Goal: Task Accomplishment & Management: Complete application form

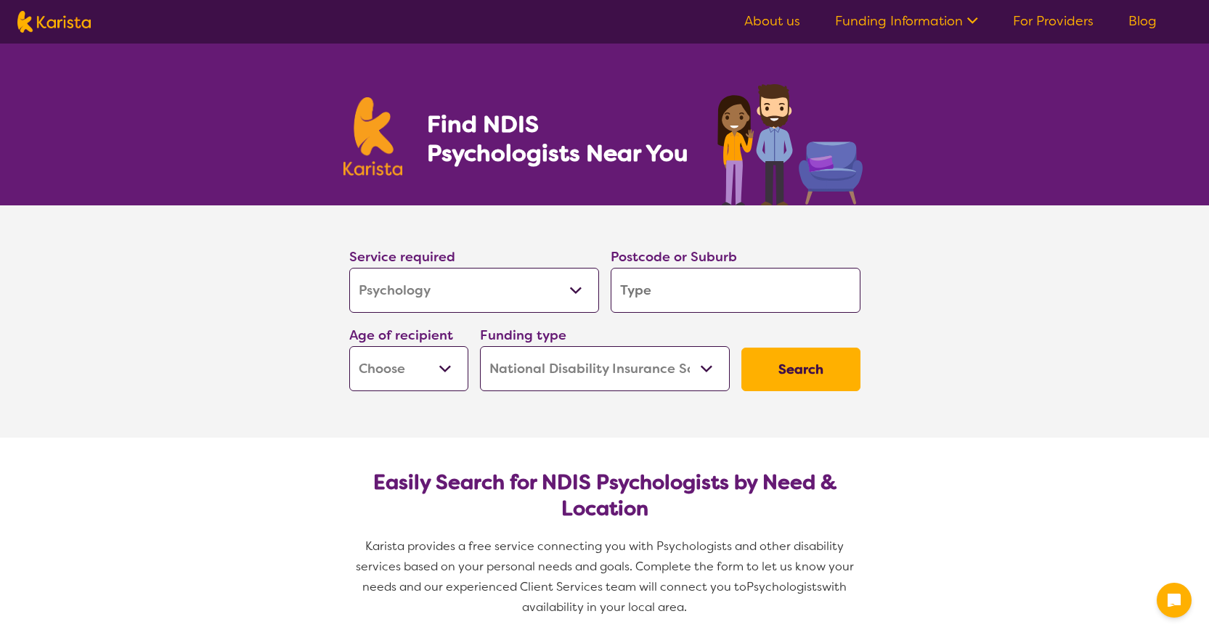
select select "Psychology"
select select "NDIS"
select select "Psychology"
select select "NDIS"
click at [690, 295] on input "search" at bounding box center [736, 290] width 250 height 45
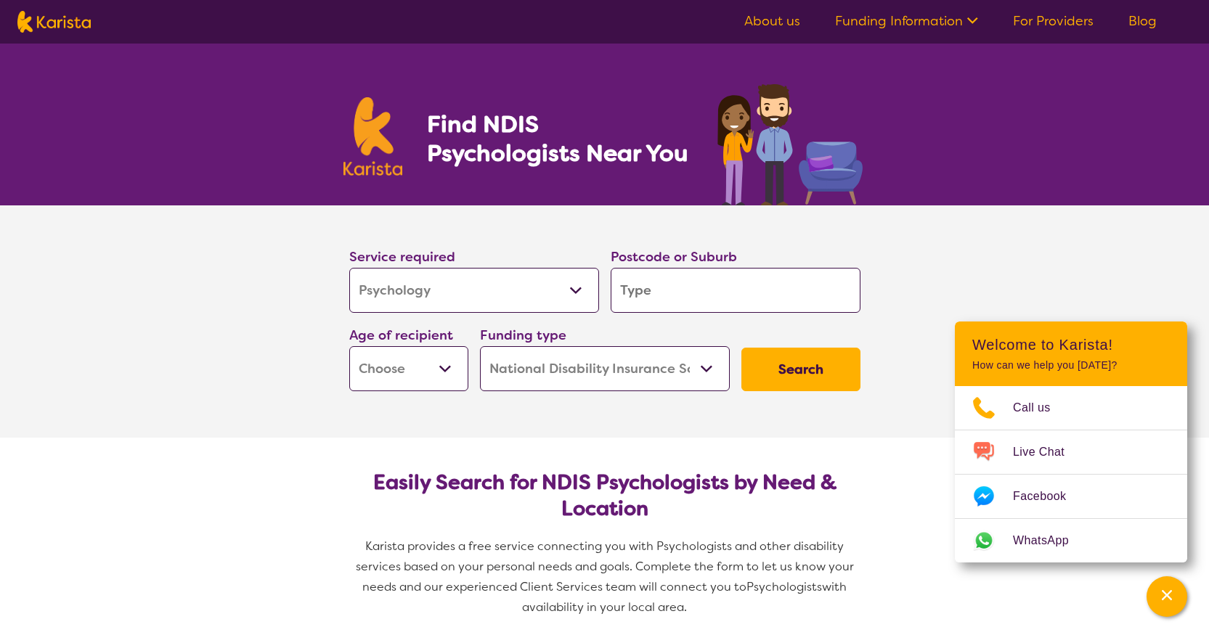
click at [691, 294] on input "search" at bounding box center [736, 290] width 250 height 45
type input "a"
type input "ad"
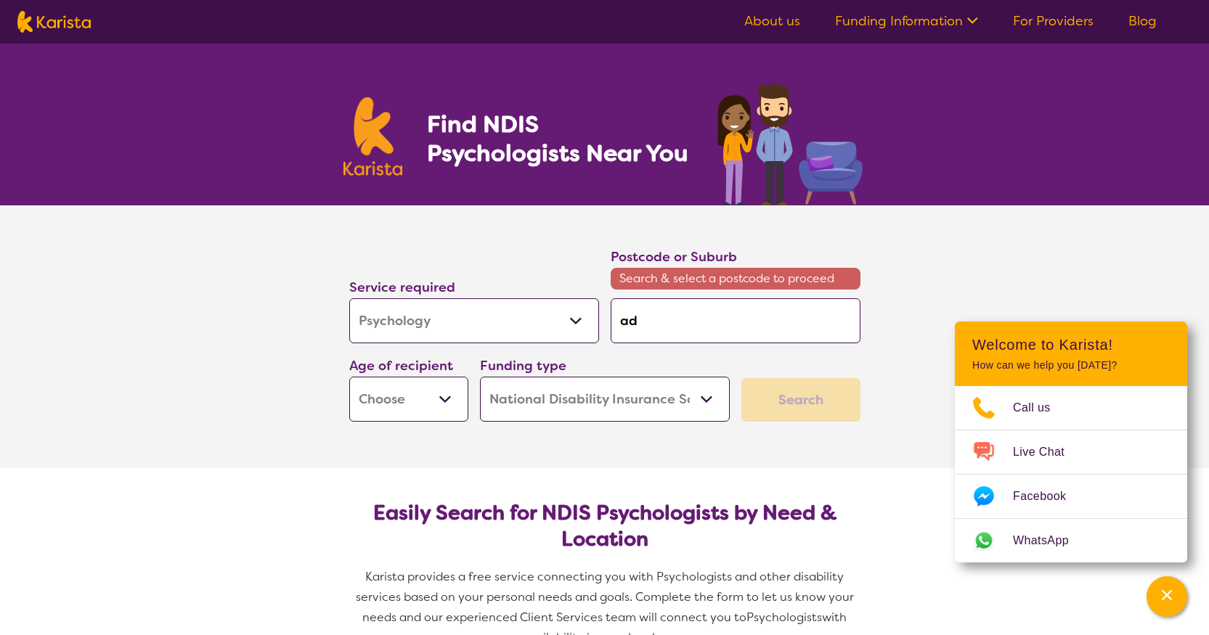
type input "ade"
type input "adel"
type input "[PERSON_NAME]"
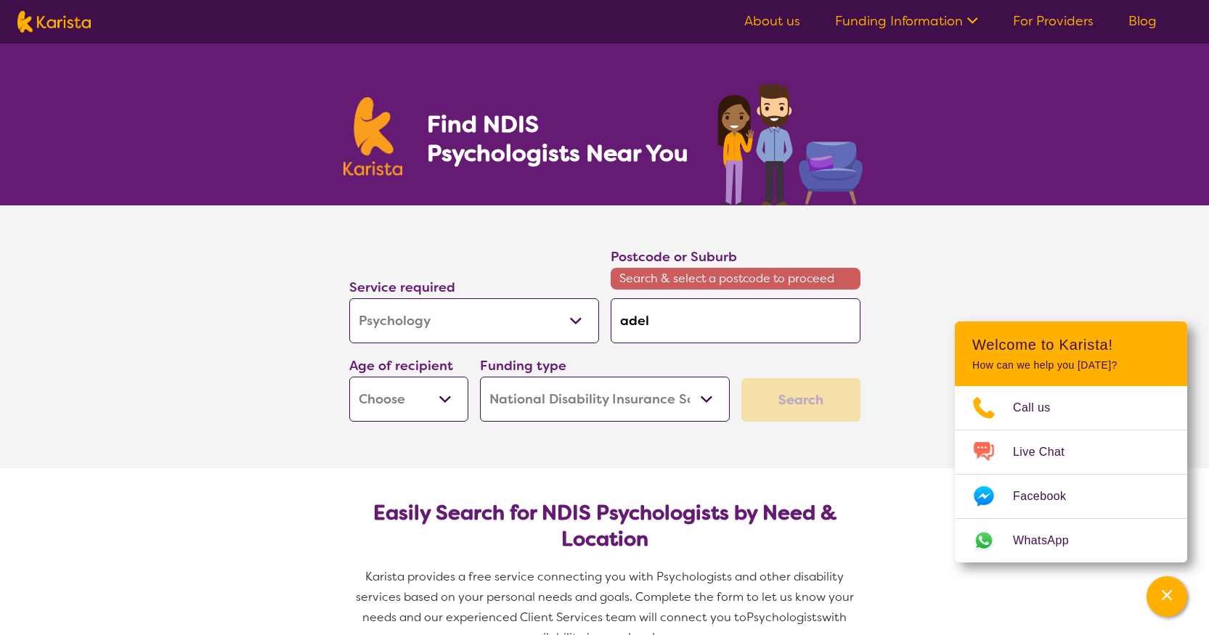
type input "[PERSON_NAME]"
type input "adelai"
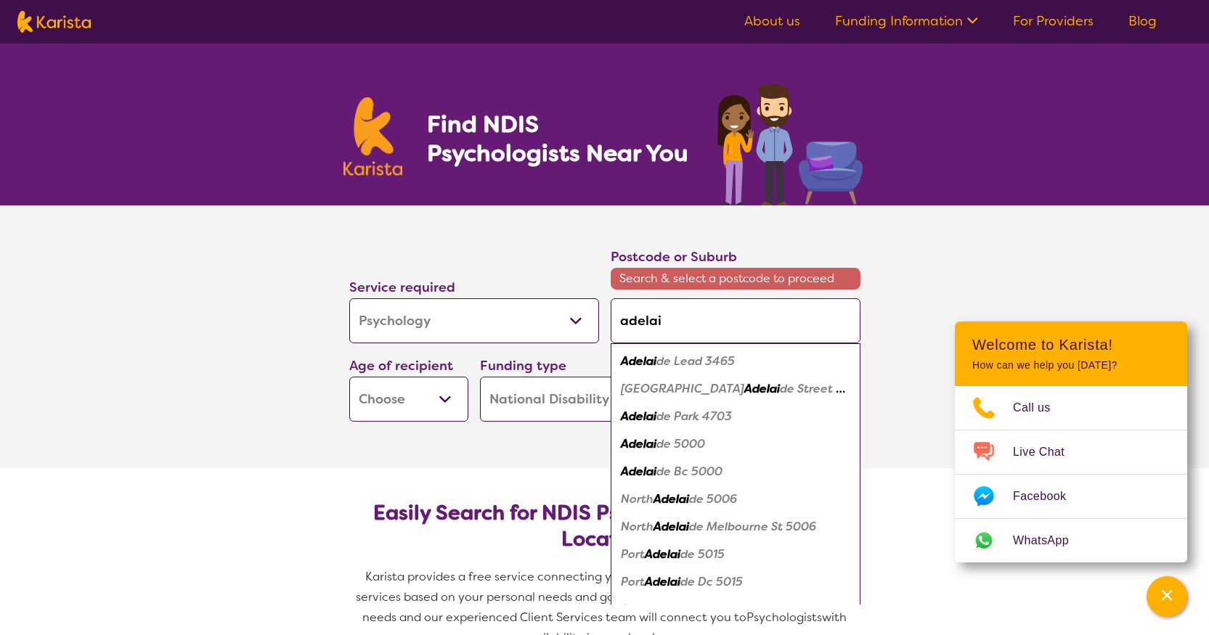
click at [669, 317] on input "adelai" at bounding box center [736, 320] width 250 height 45
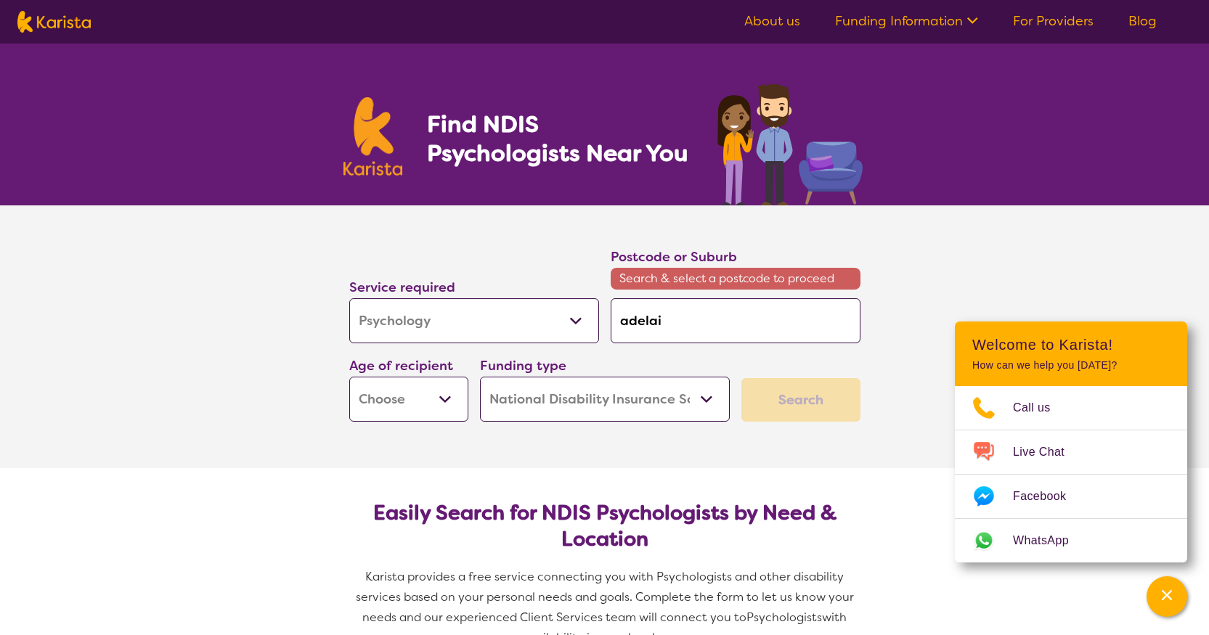
type input "p"
type input "pa"
type input "par"
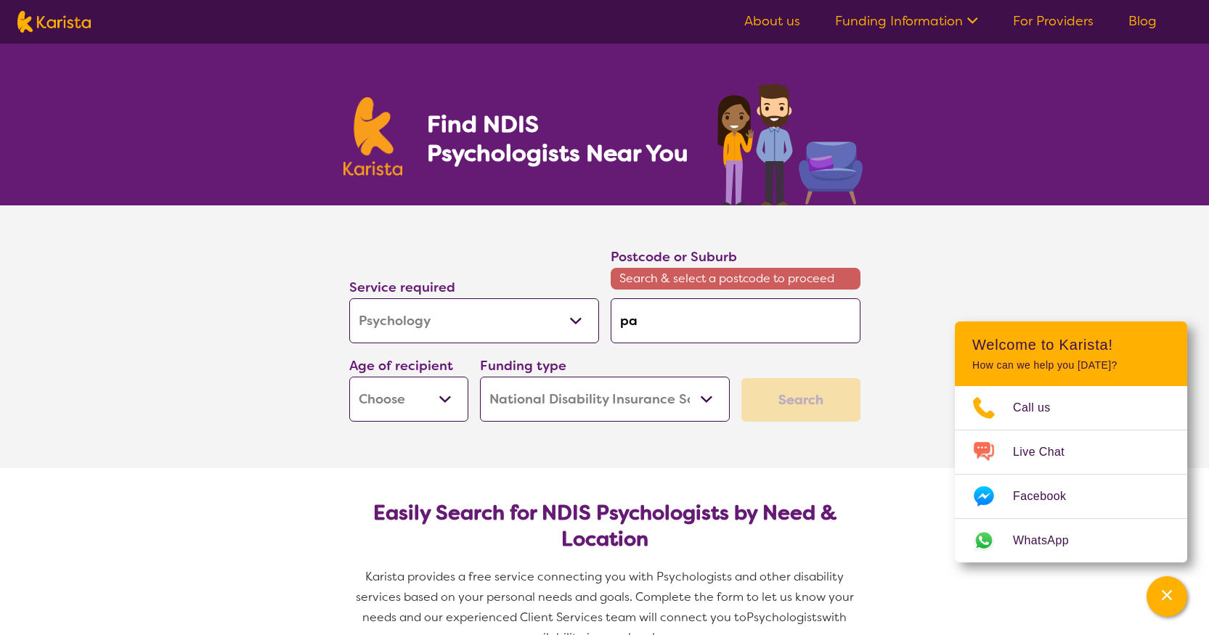
type input "par"
type input "para"
type input "paraf"
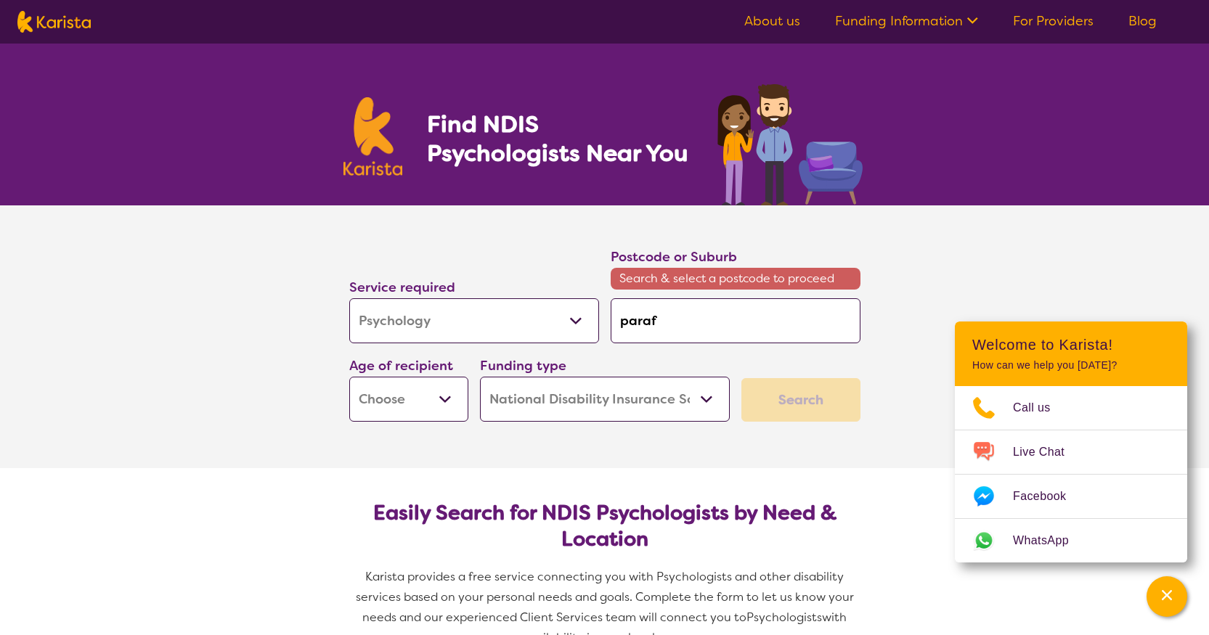
type input "parafi"
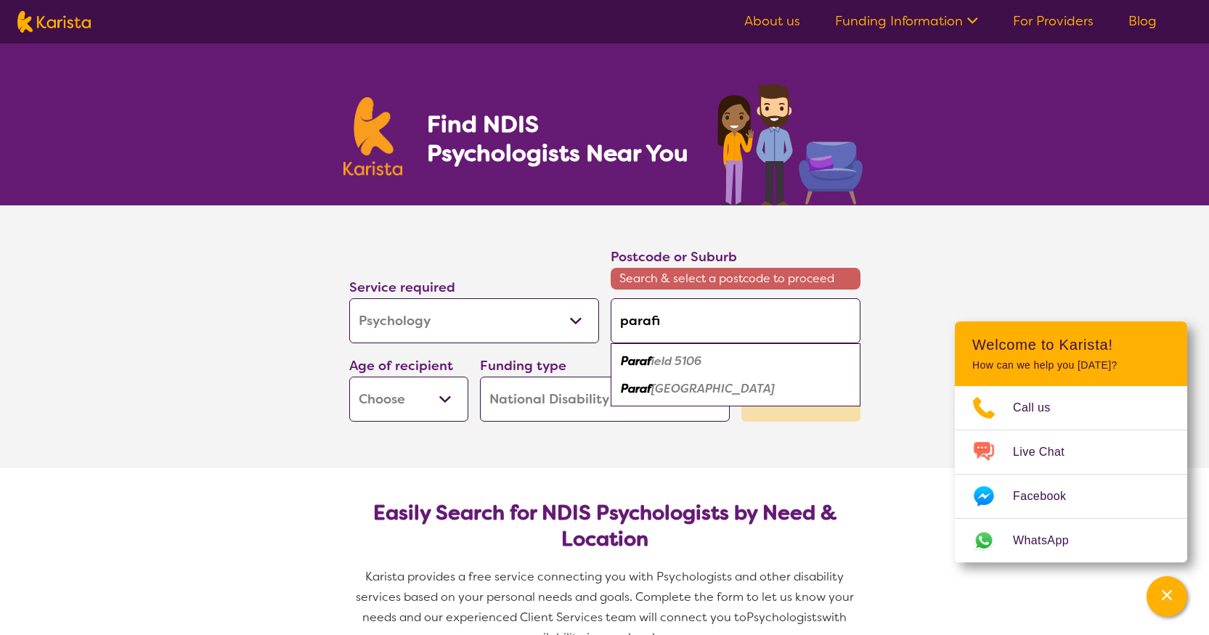
type input "parafie"
type input "parafiel"
type input "parafield"
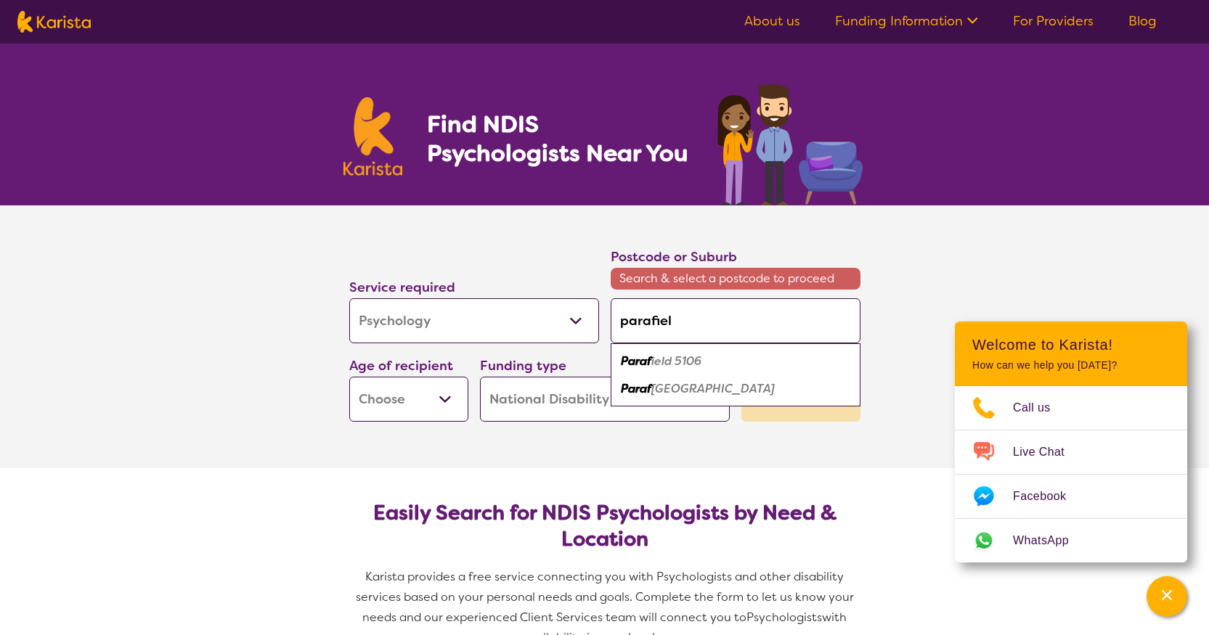
type input "parafield"
click at [710, 384] on em "Gardens 5107" at bounding box center [710, 388] width 76 height 15
type input "5107"
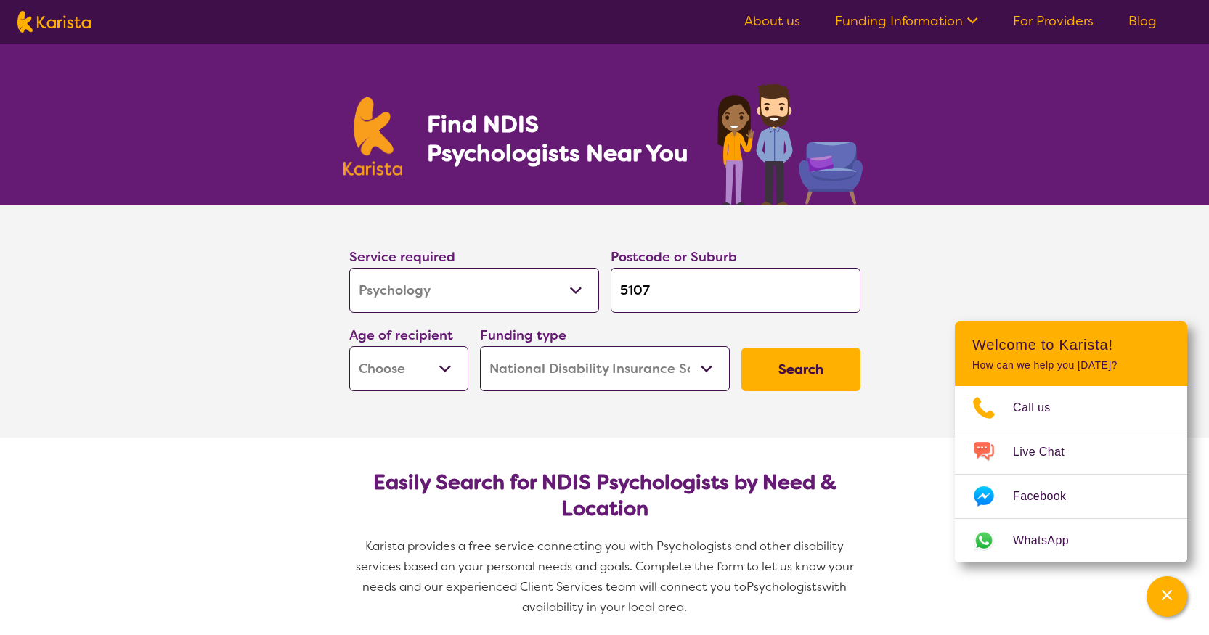
click at [429, 365] on select "Early Childhood - 0 to 9 Child - 10 to 11 Adolescent - 12 to 17 Adult - 18 to 6…" at bounding box center [408, 368] width 119 height 45
select select "CH"
click at [349, 346] on select "Early Childhood - 0 to 9 Child - 10 to 11 Adolescent - 12 to 17 Adult - 18 to 6…" at bounding box center [408, 368] width 119 height 45
select select "CH"
click at [416, 383] on select "Early Childhood - 0 to 9 Child - 10 to 11 Adolescent - 12 to 17 Adult - 18 to 6…" at bounding box center [408, 368] width 119 height 45
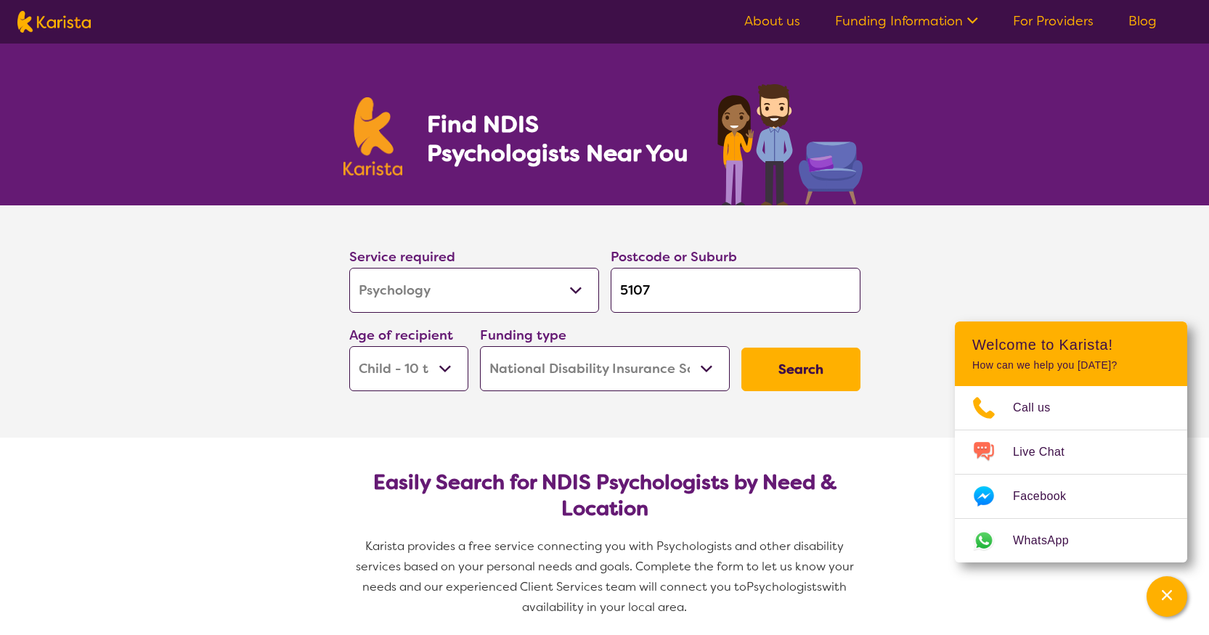
select select "AS"
click at [349, 346] on select "Early Childhood - 0 to 9 Child - 10 to 11 Adolescent - 12 to 17 Adult - 18 to 6…" at bounding box center [408, 368] width 119 height 45
select select "AS"
click at [773, 364] on button "Search" at bounding box center [800, 370] width 119 height 44
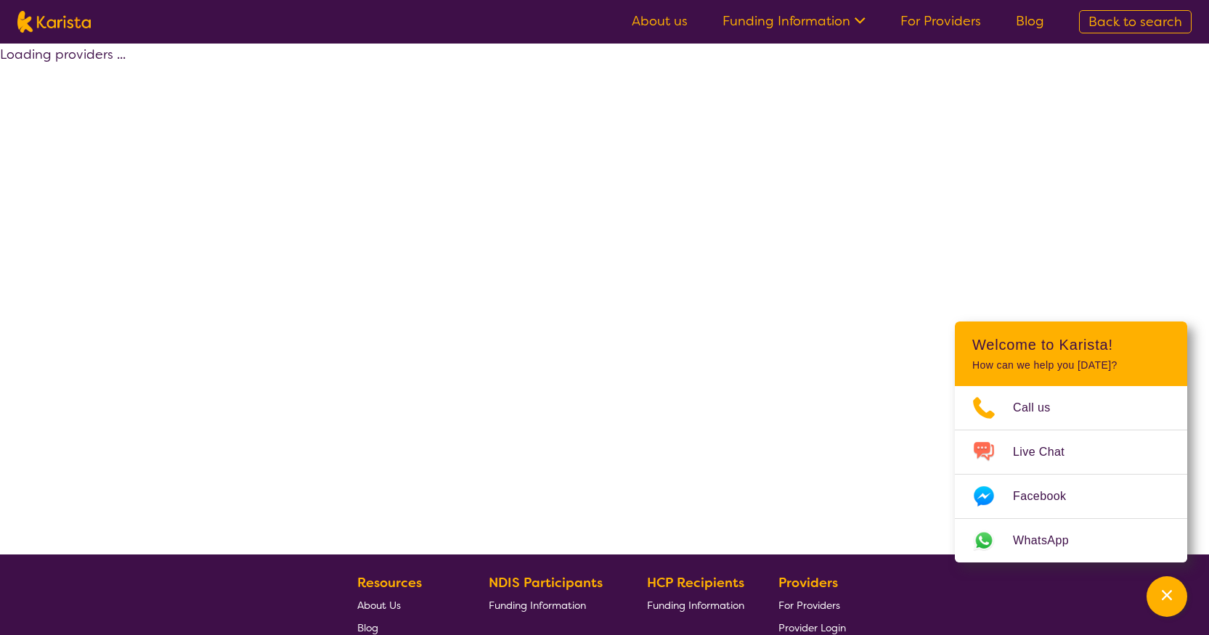
select select "by_score"
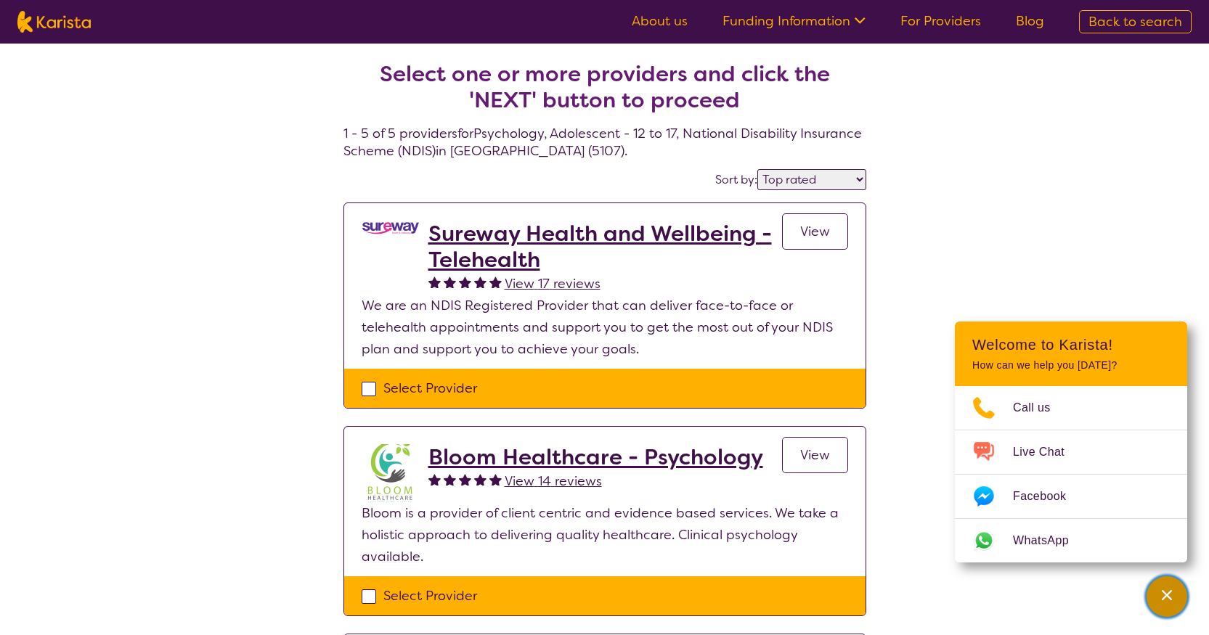
click at [1162, 592] on icon "Channel Menu" at bounding box center [1167, 595] width 10 height 10
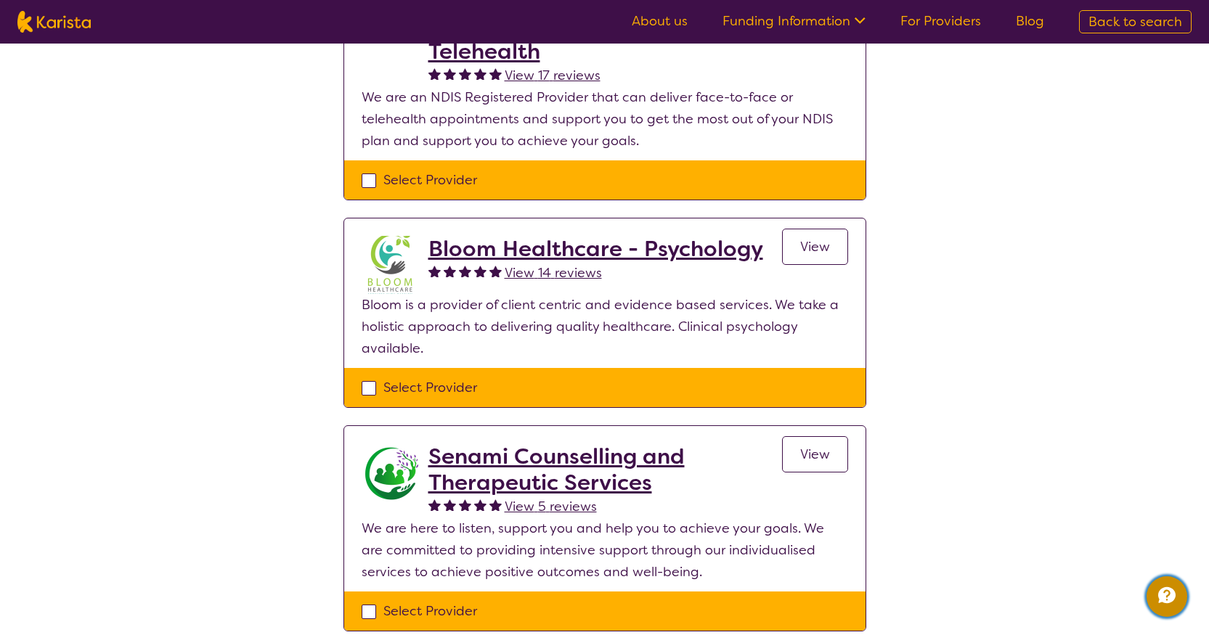
scroll to position [218, 0]
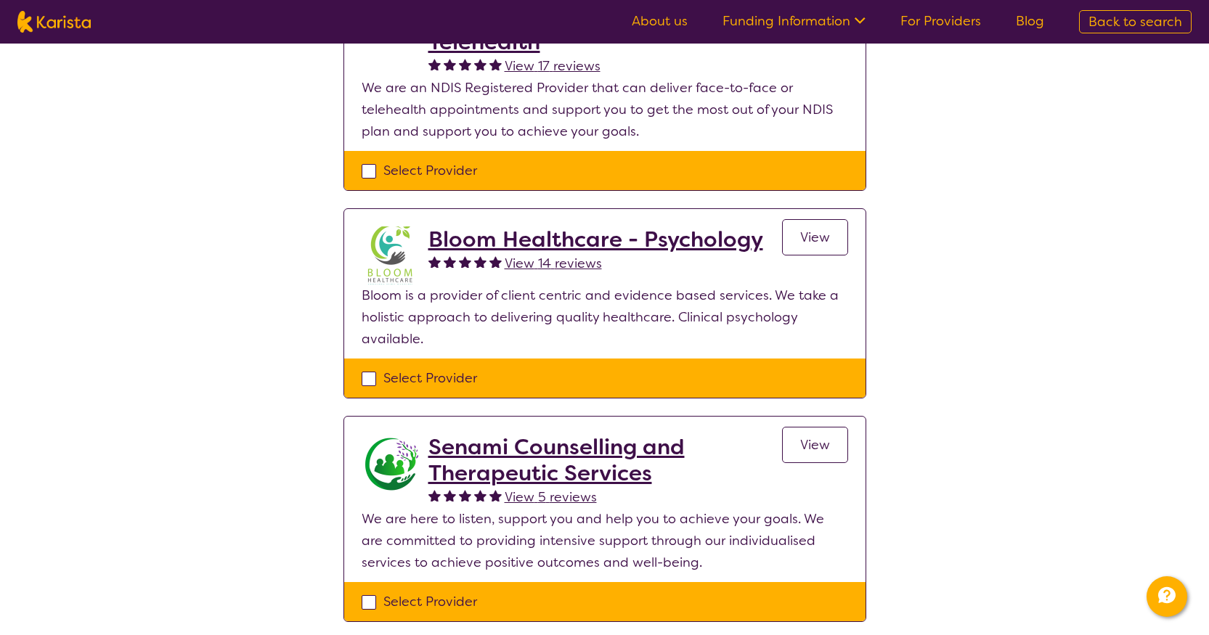
click at [624, 236] on h2 "Bloom Healthcare - Psychology" at bounding box center [595, 240] width 335 height 26
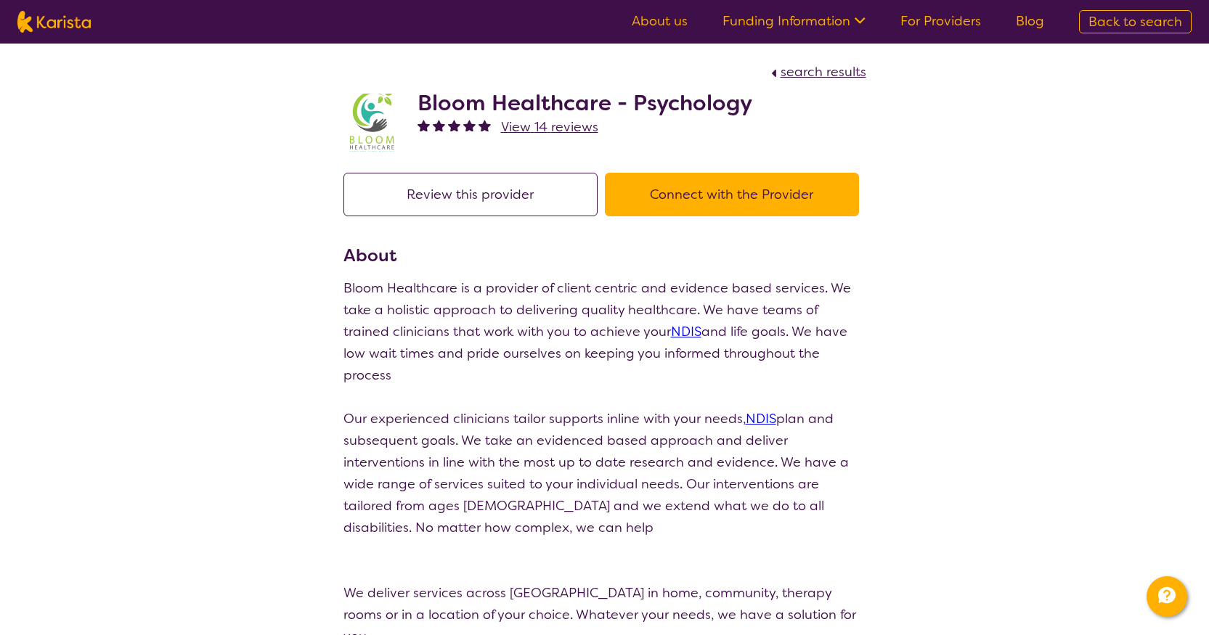
click at [780, 203] on button "Connect with the Provider" at bounding box center [732, 195] width 254 height 44
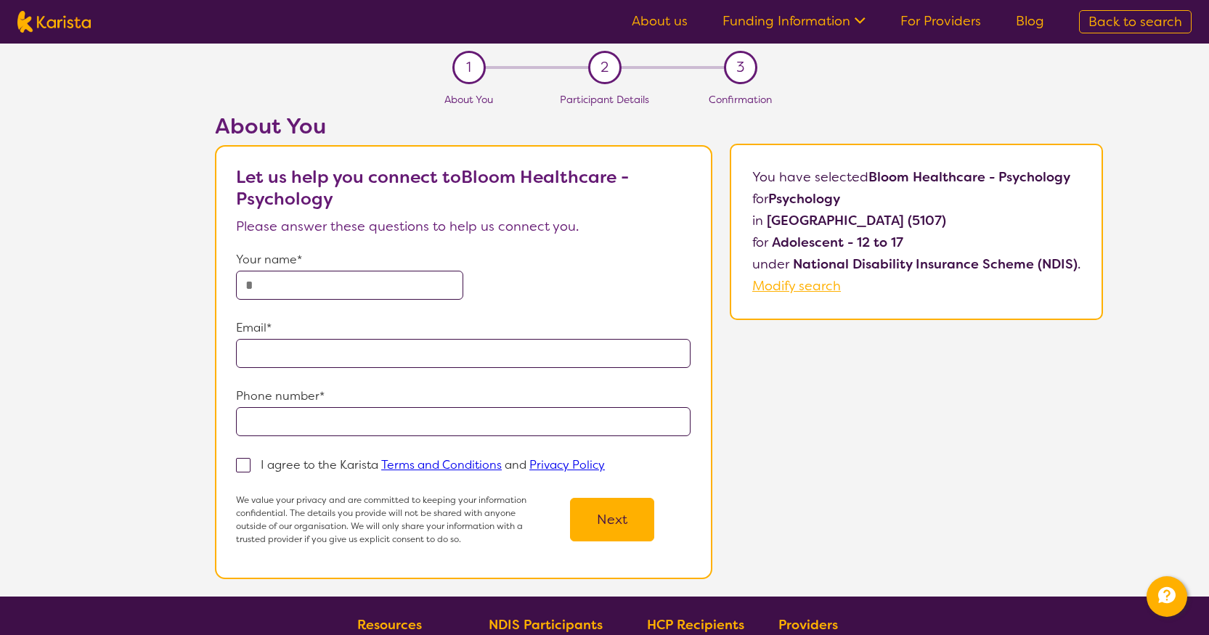
click at [274, 286] on input "text" at bounding box center [349, 285] width 227 height 29
type input "********"
type input "**********"
click at [250, 461] on span at bounding box center [243, 465] width 15 height 15
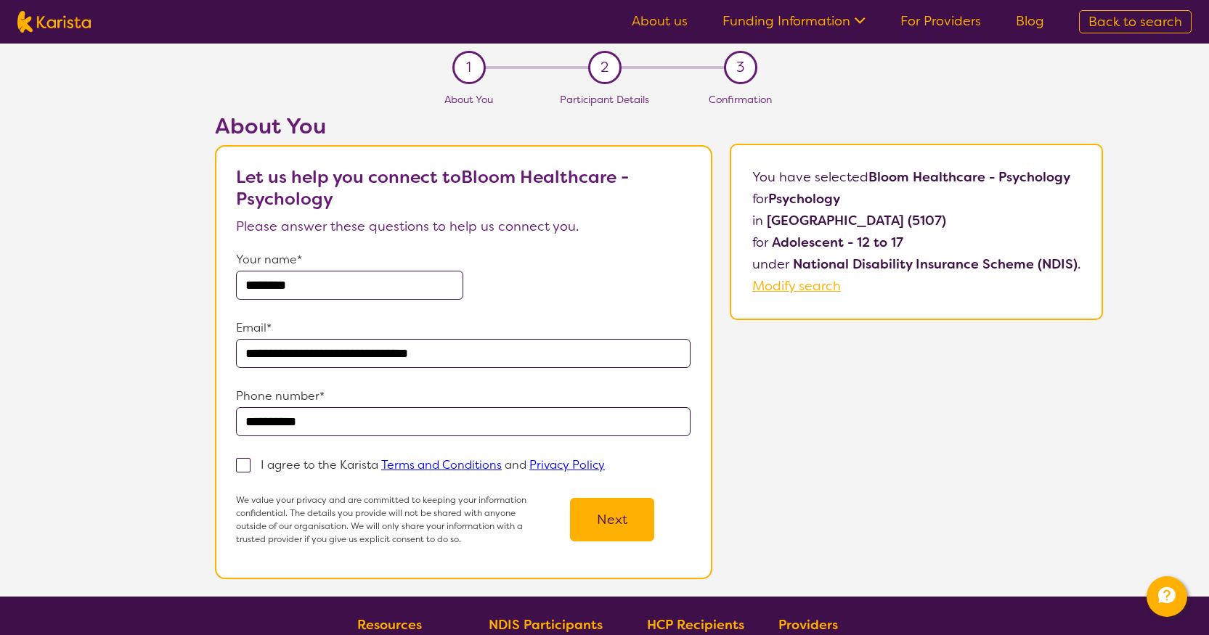
click at [605, 461] on input "I agree to the Karista Terms and Conditions and Privacy Policy" at bounding box center [609, 464] width 9 height 9
checkbox input "true"
click at [599, 522] on button "Next" at bounding box center [612, 520] width 84 height 44
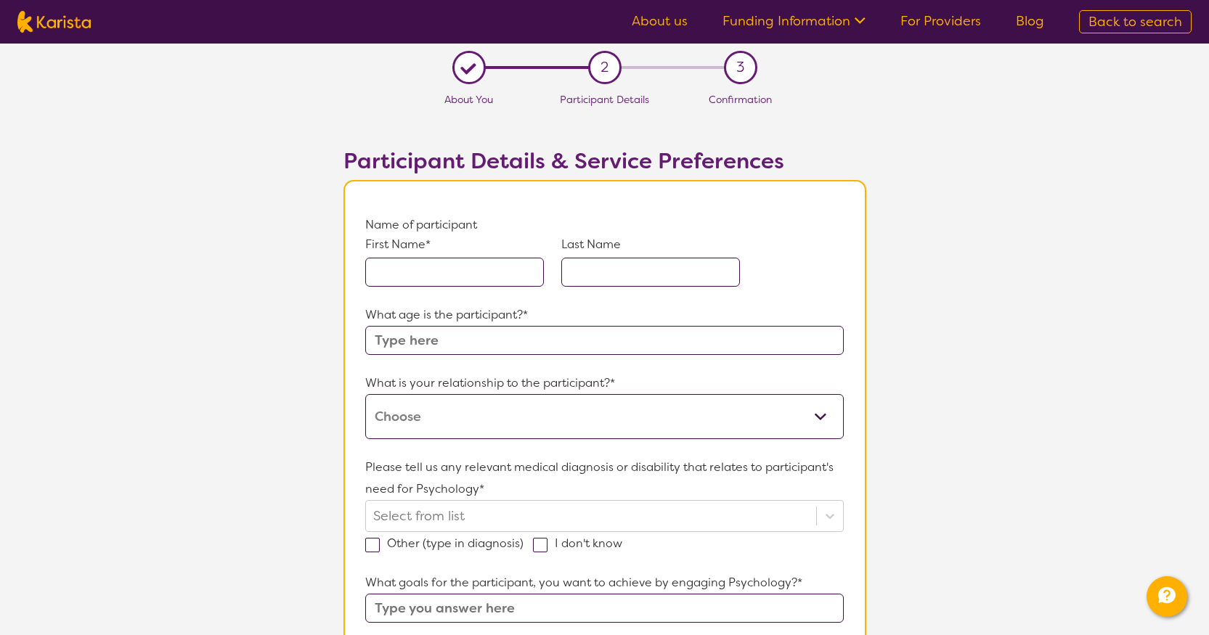
click at [377, 273] on input "text" at bounding box center [454, 272] width 179 height 29
type input "Ryley"
click at [621, 269] on input "text" at bounding box center [650, 272] width 179 height 29
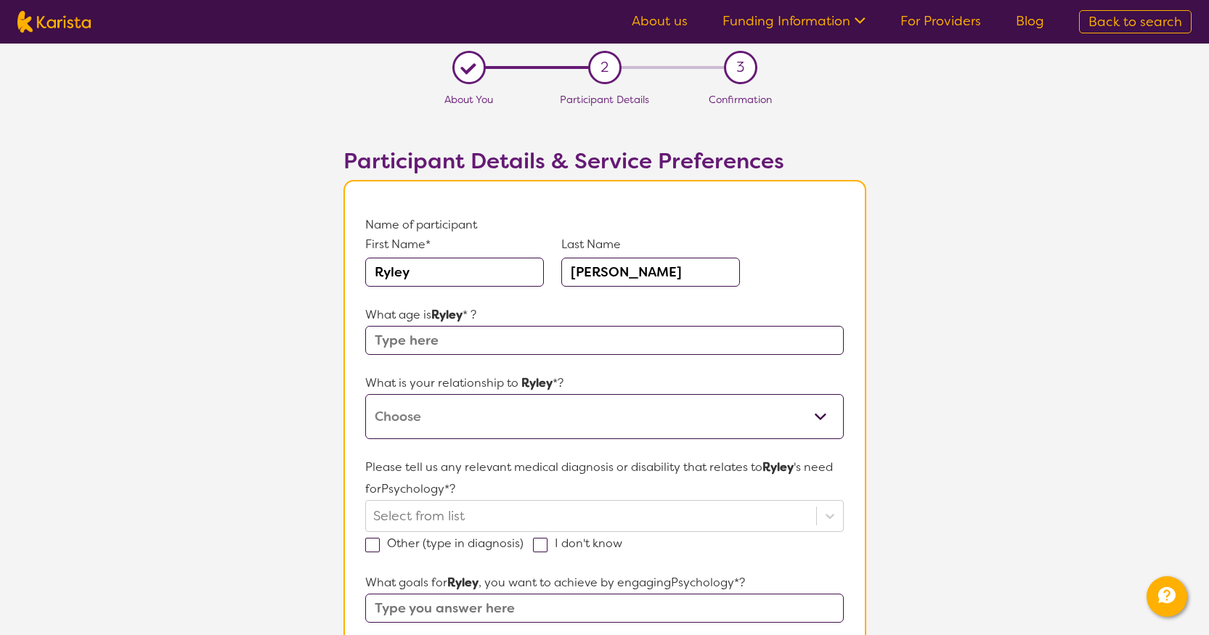
type input "[PERSON_NAME]"
click at [382, 334] on input "text" at bounding box center [604, 340] width 478 height 29
type input "12"
click at [444, 425] on select "This request is for myself I am their parent I am their child I am their spouse…" at bounding box center [604, 416] width 478 height 45
select select "I am their Support Coordinator"
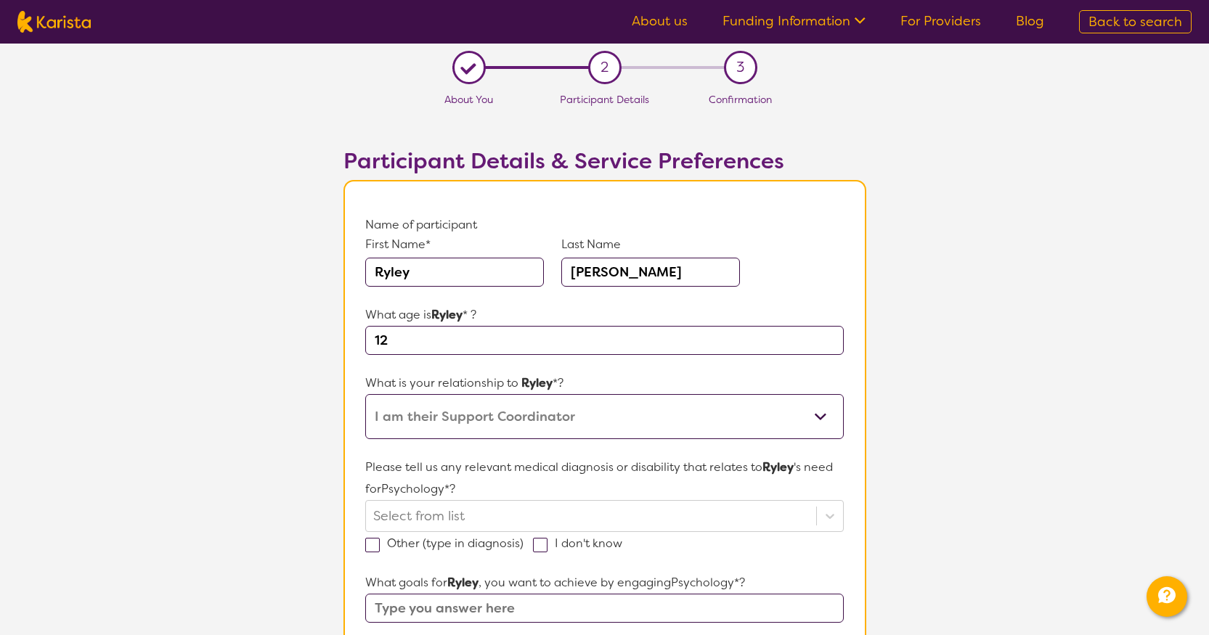
click at [365, 394] on select "This request is for myself I am their parent I am their child I am their spouse…" at bounding box center [604, 416] width 478 height 45
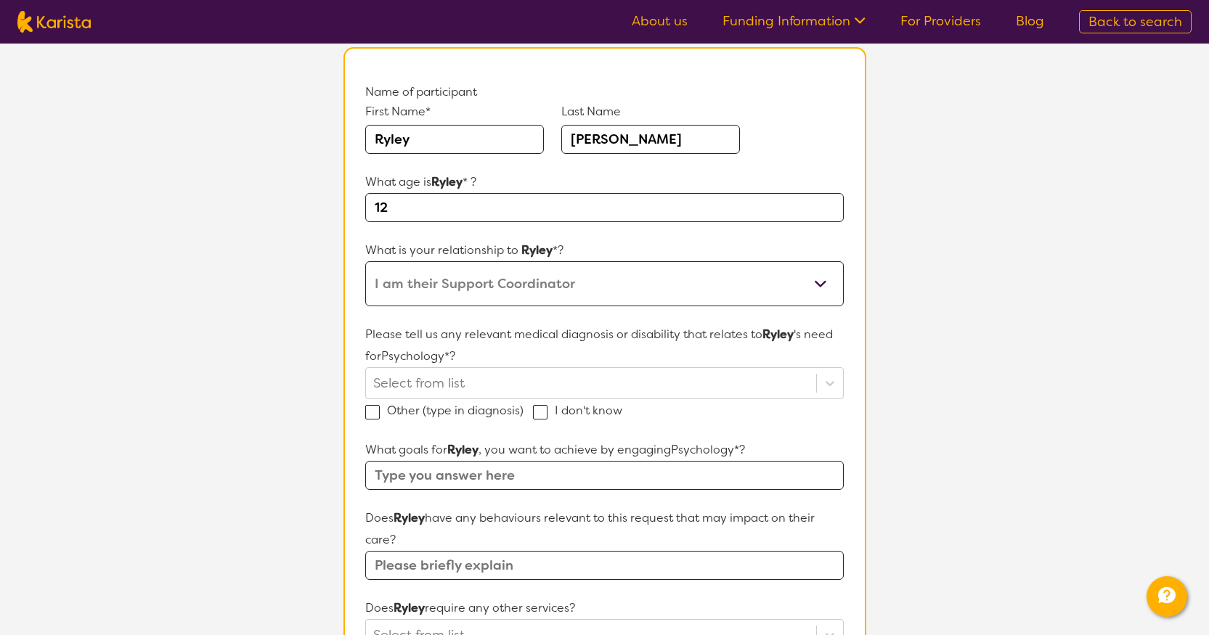
scroll to position [145, 0]
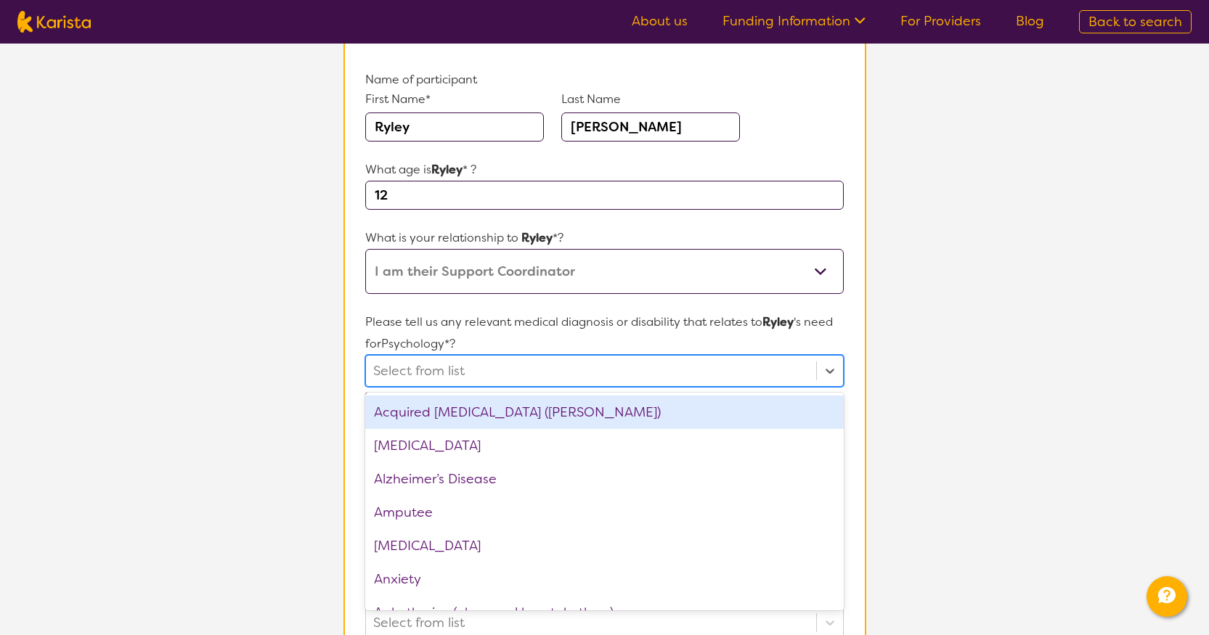
click at [660, 363] on div at bounding box center [590, 371] width 435 height 25
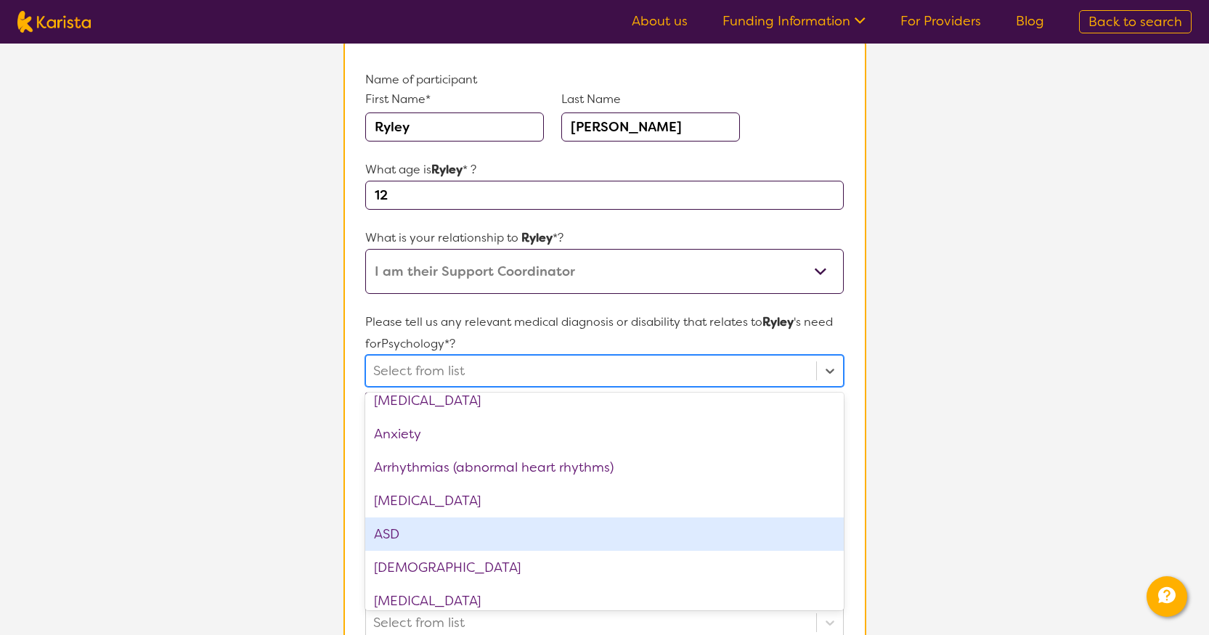
click at [436, 539] on div "ASD" at bounding box center [604, 534] width 478 height 33
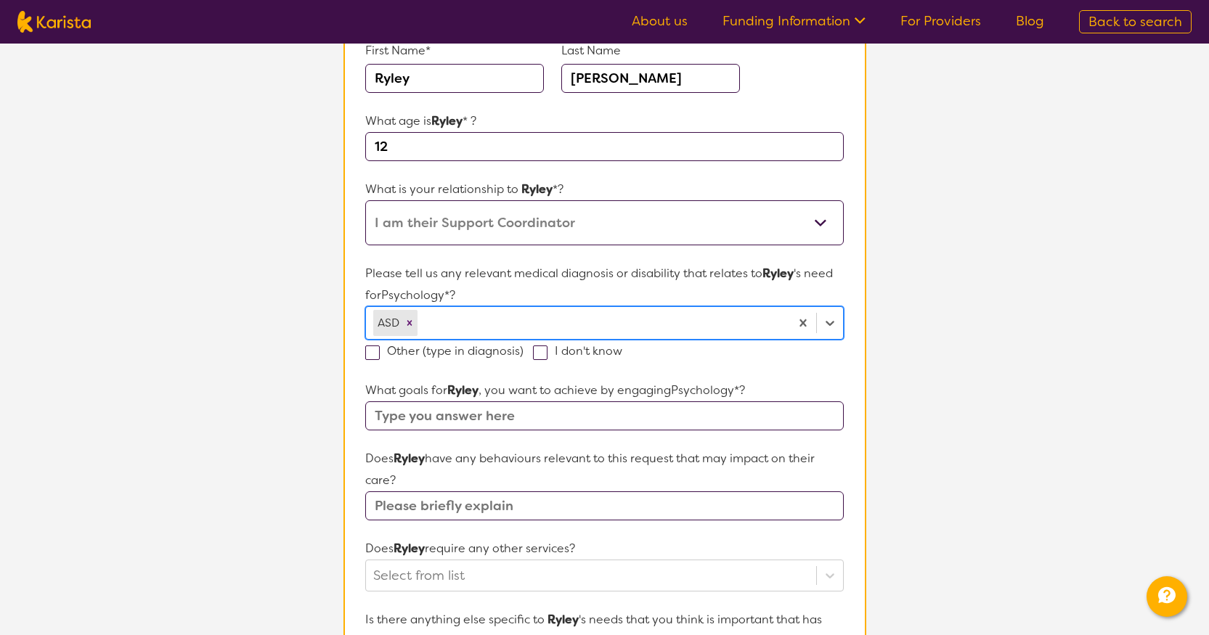
scroll to position [218, 0]
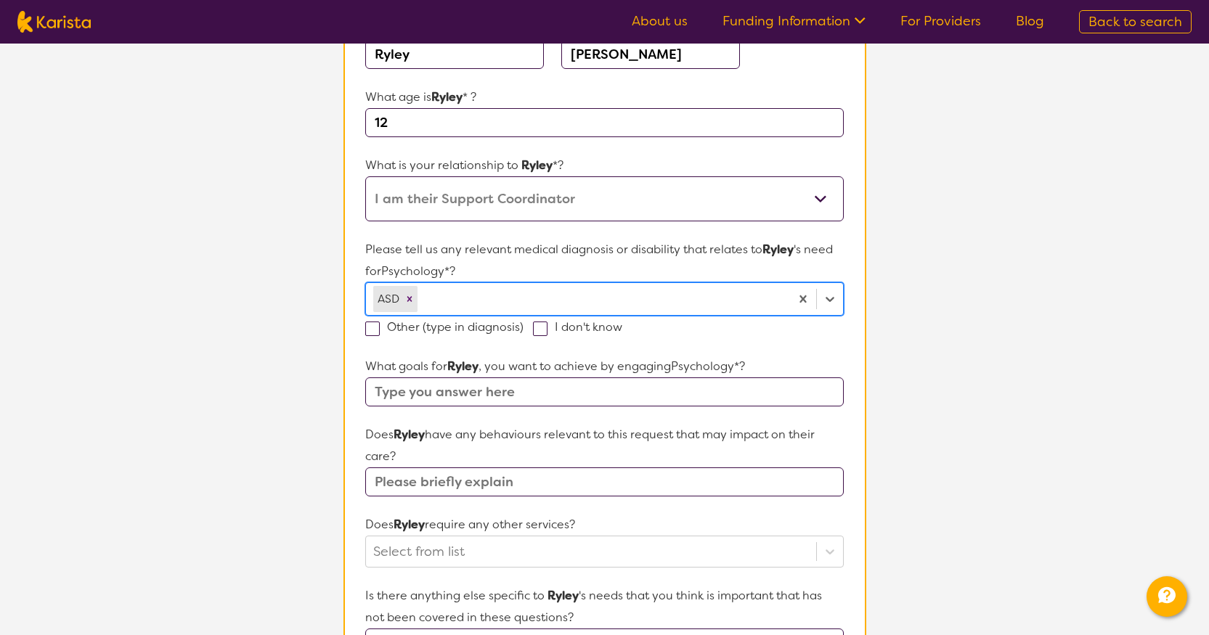
click at [418, 391] on input "text" at bounding box center [604, 392] width 478 height 29
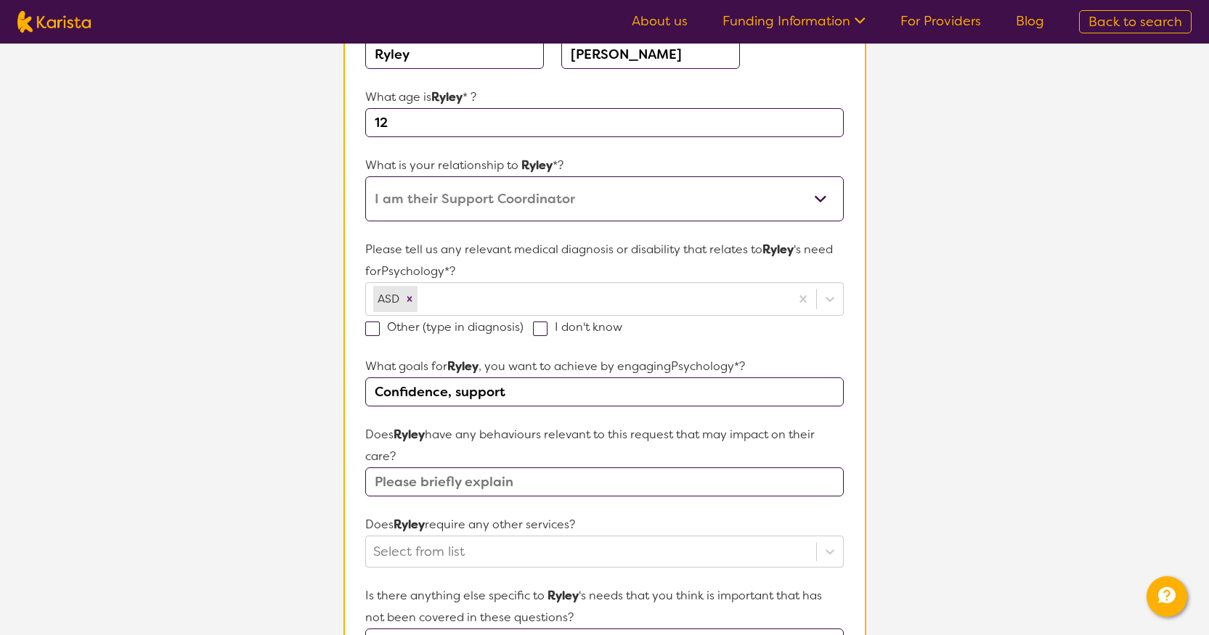
type input "Confidence, support"
click at [404, 477] on input "text" at bounding box center [604, 482] width 478 height 29
click at [387, 477] on input "text" at bounding box center [604, 482] width 478 height 29
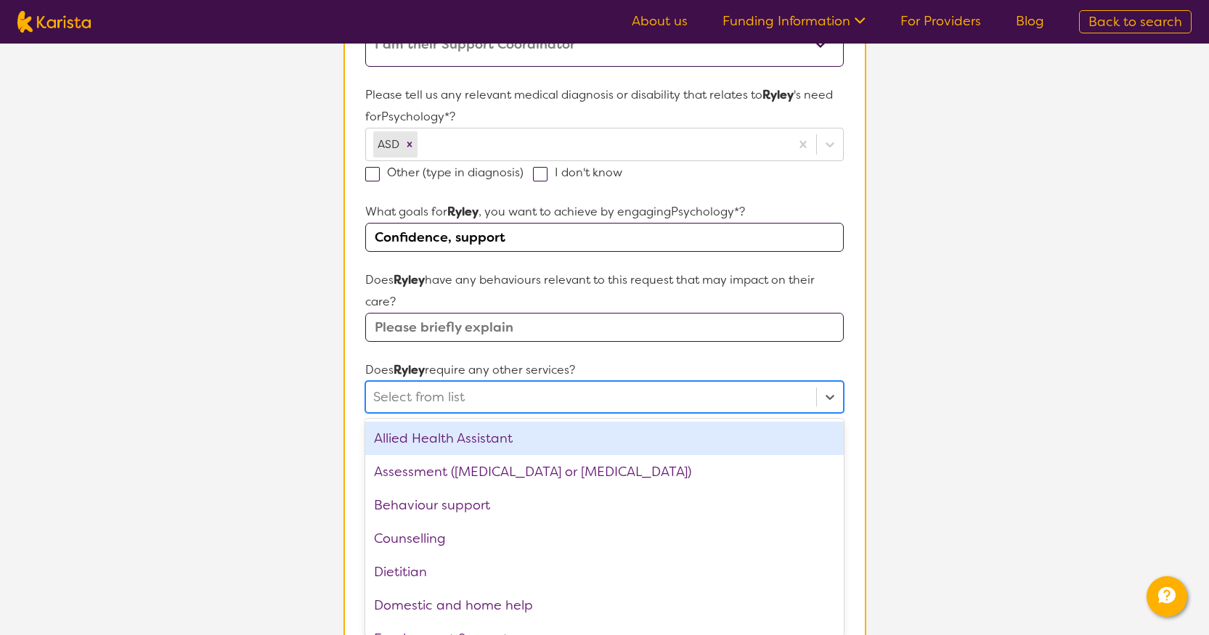
click at [466, 413] on div "option Allied Health Assistant focused, 1 of 21. 21 results available. Use Up a…" at bounding box center [604, 397] width 478 height 32
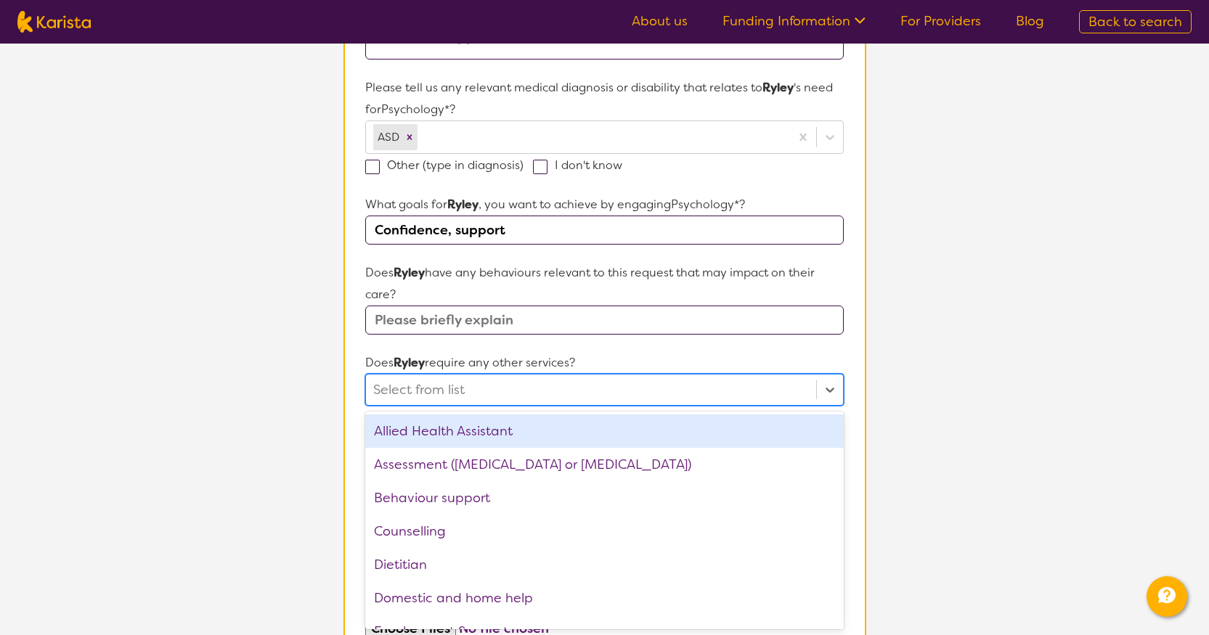
click at [359, 388] on section "Name of participant First Name* [PERSON_NAME] Last Name [PERSON_NAME] What age …" at bounding box center [604, 346] width 523 height 1093
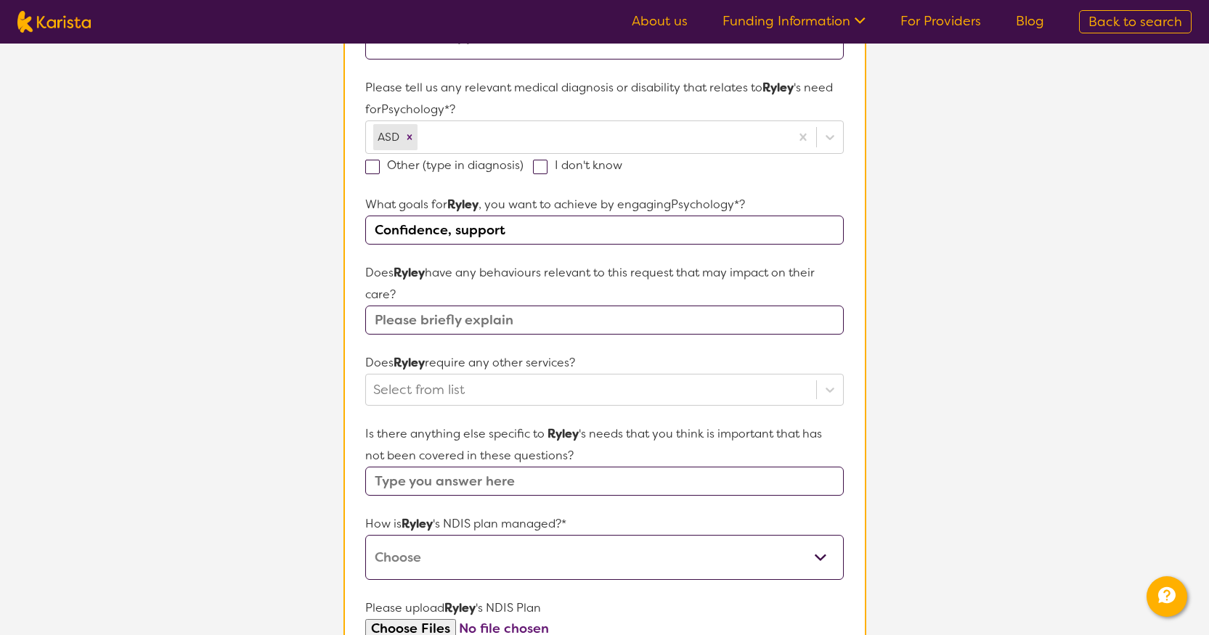
scroll to position [452, 0]
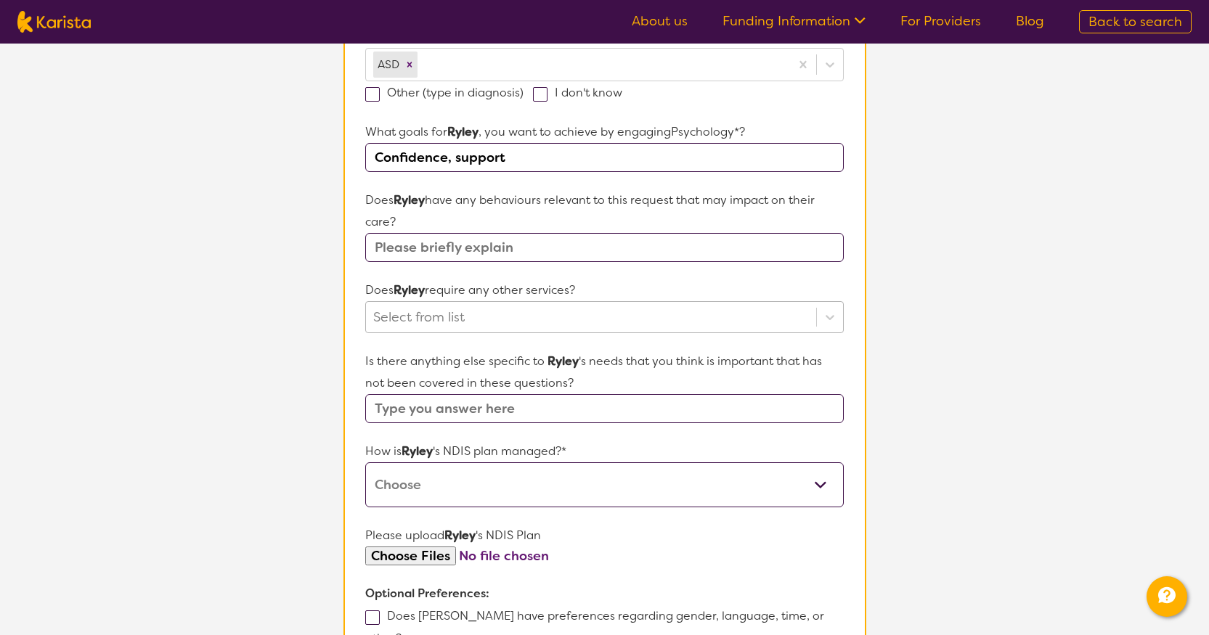
click at [450, 314] on div at bounding box center [590, 317] width 435 height 25
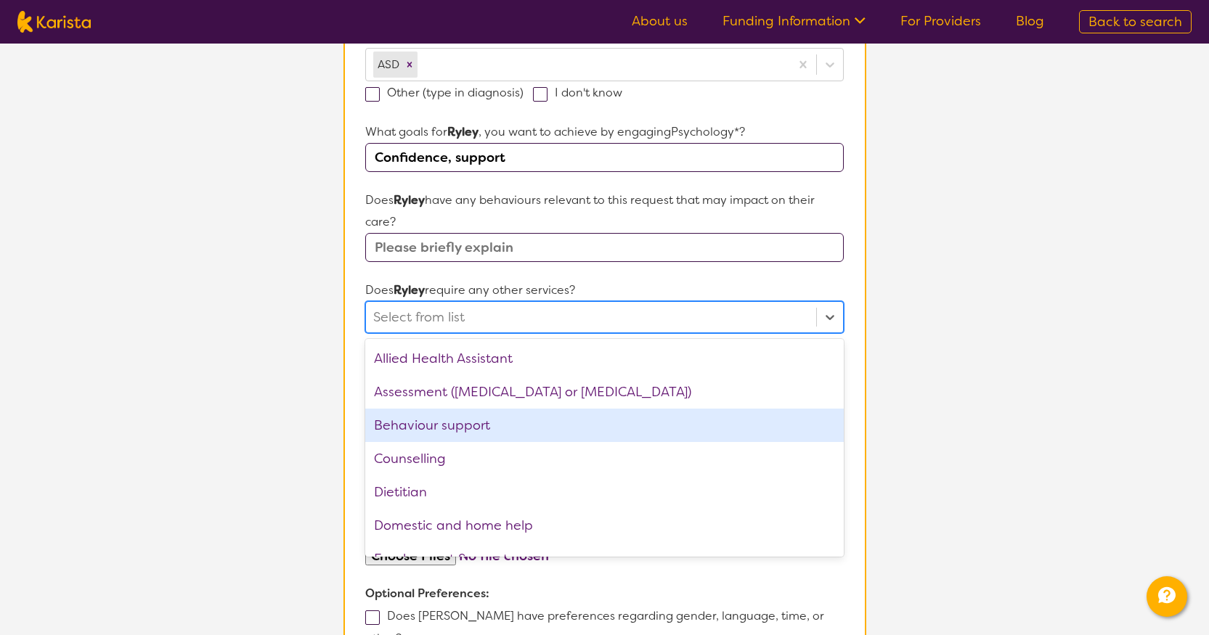
scroll to position [73, 0]
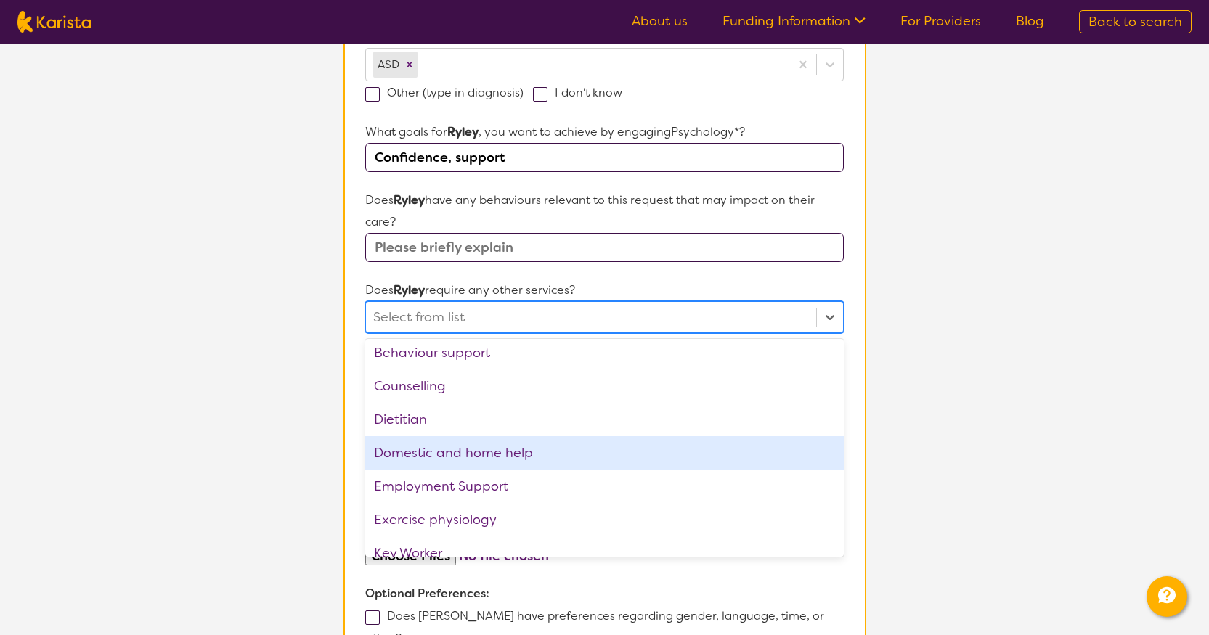
click at [200, 460] on section "L About You 2 Participant Details 3 Confirmation Participant Details & Service …" at bounding box center [604, 232] width 1209 height 1282
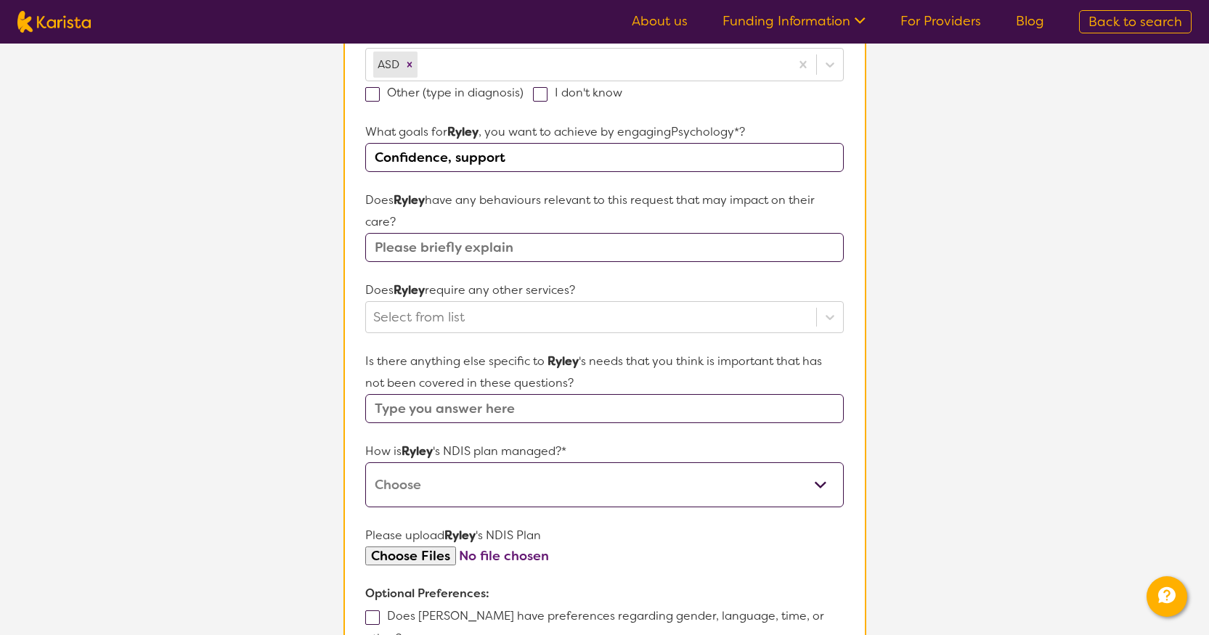
click at [462, 473] on select "Self-managed NDIS plan Managed by a registered plan management provider (not th…" at bounding box center [604, 485] width 478 height 45
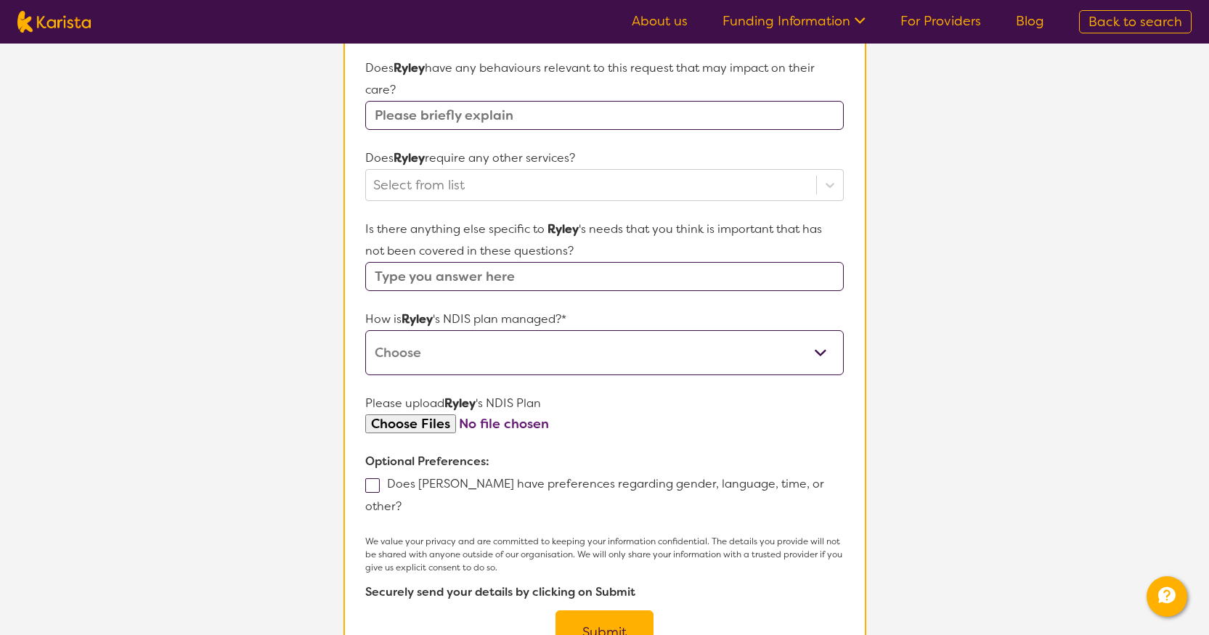
scroll to position [598, 0]
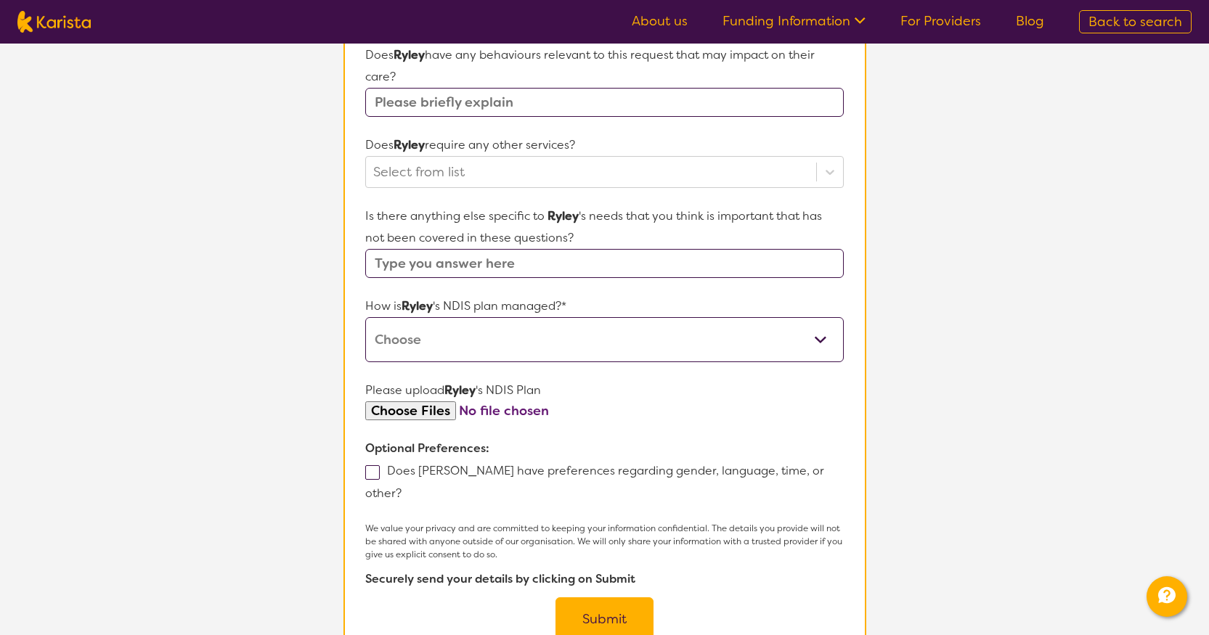
click at [478, 335] on select "Self-managed NDIS plan Managed by a registered plan management provider (not th…" at bounding box center [604, 339] width 478 height 45
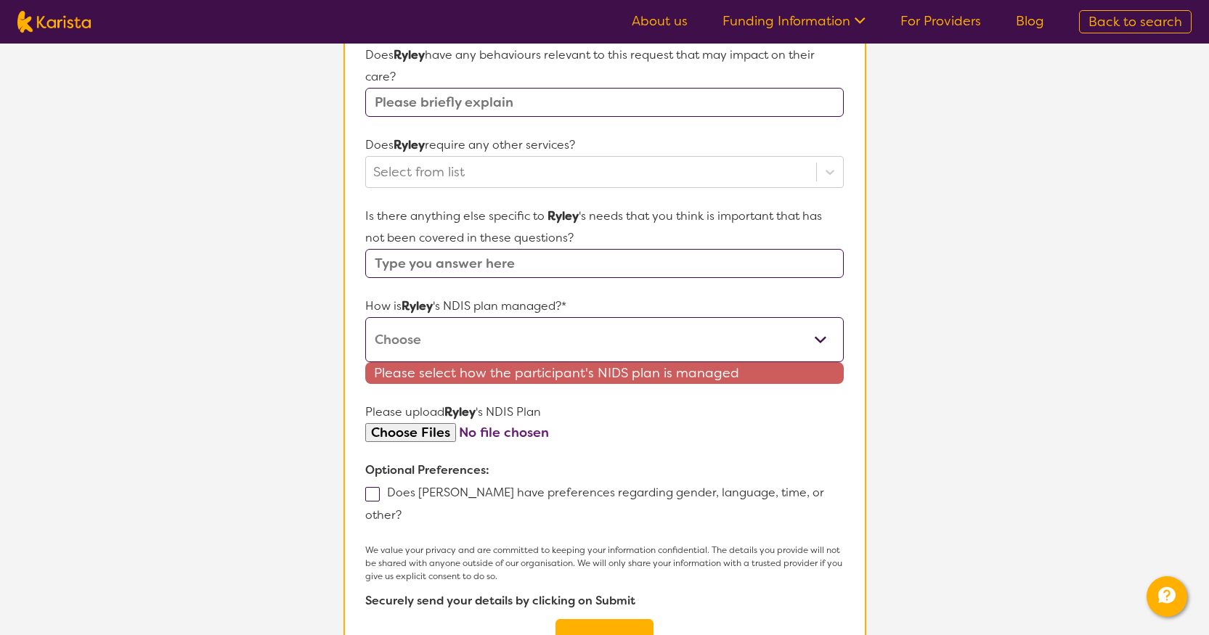
click at [481, 334] on select "Self-managed NDIS plan Managed by a registered plan management provider (not th…" at bounding box center [604, 339] width 478 height 45
select select "Plan Managed"
click at [365, 317] on select "Self-managed NDIS plan Managed by a registered plan management provider (not th…" at bounding box center [604, 339] width 478 height 45
click at [267, 420] on section "L About You 2 Participant Details 3 Confirmation Participant Details & Service …" at bounding box center [604, 97] width 1209 height 1303
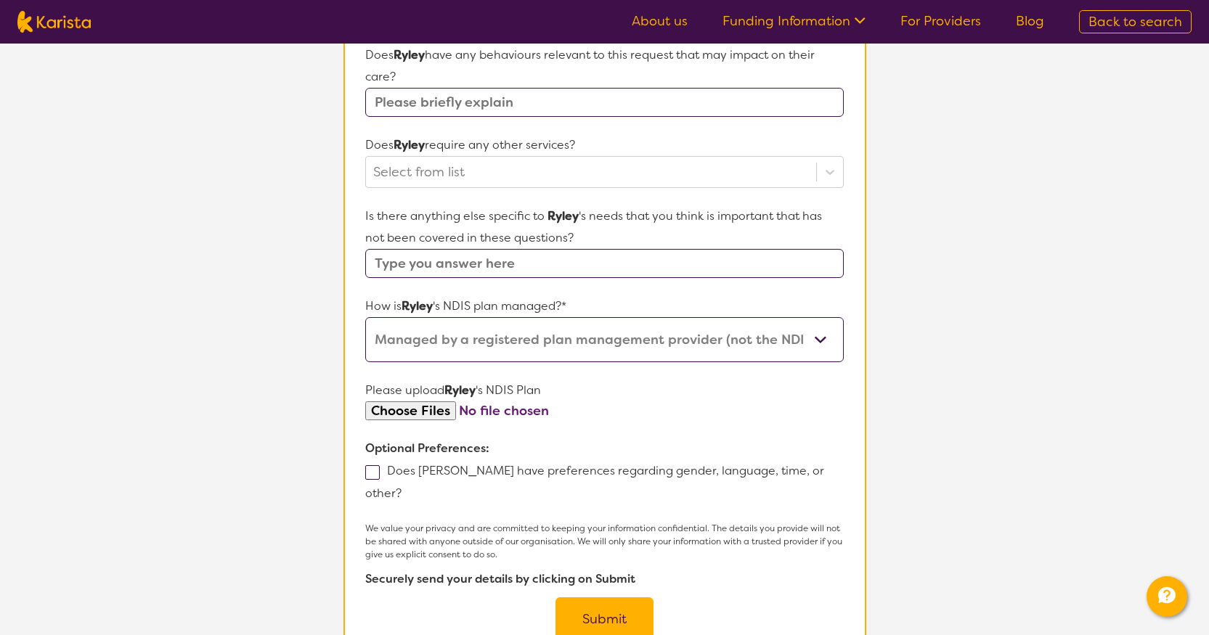
click at [598, 603] on button "Submit" at bounding box center [604, 620] width 98 height 44
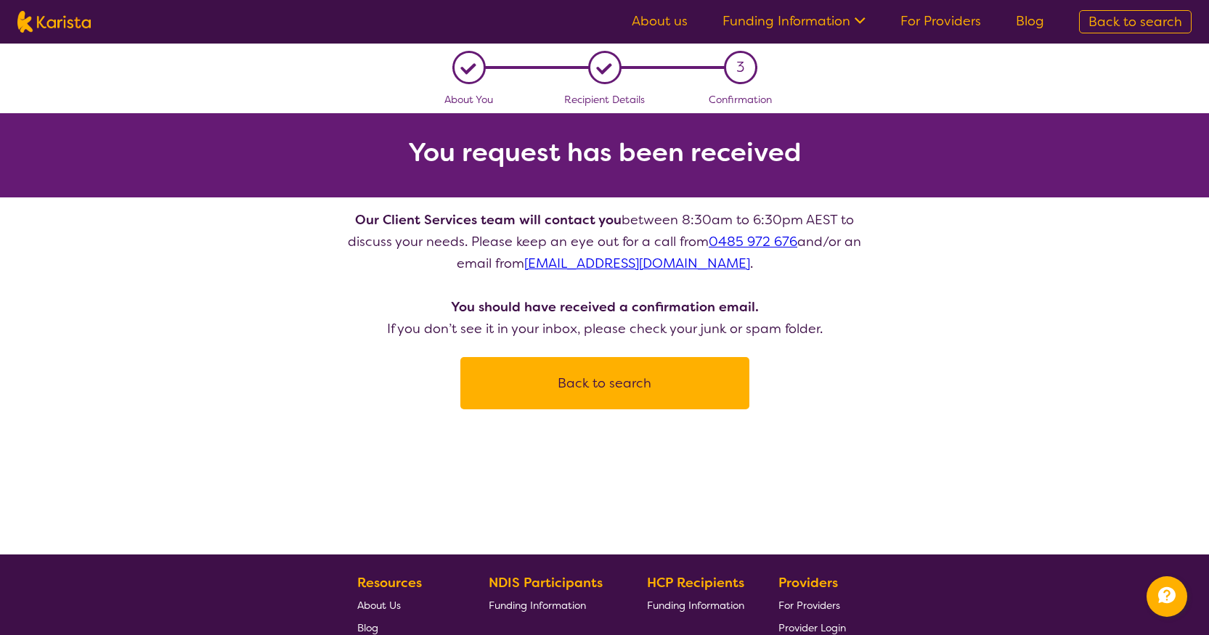
click at [603, 394] on button "Back to search" at bounding box center [605, 384] width 254 height 44
select select "Psychology"
select select "AS"
select select "NDIS"
select select "Psychology"
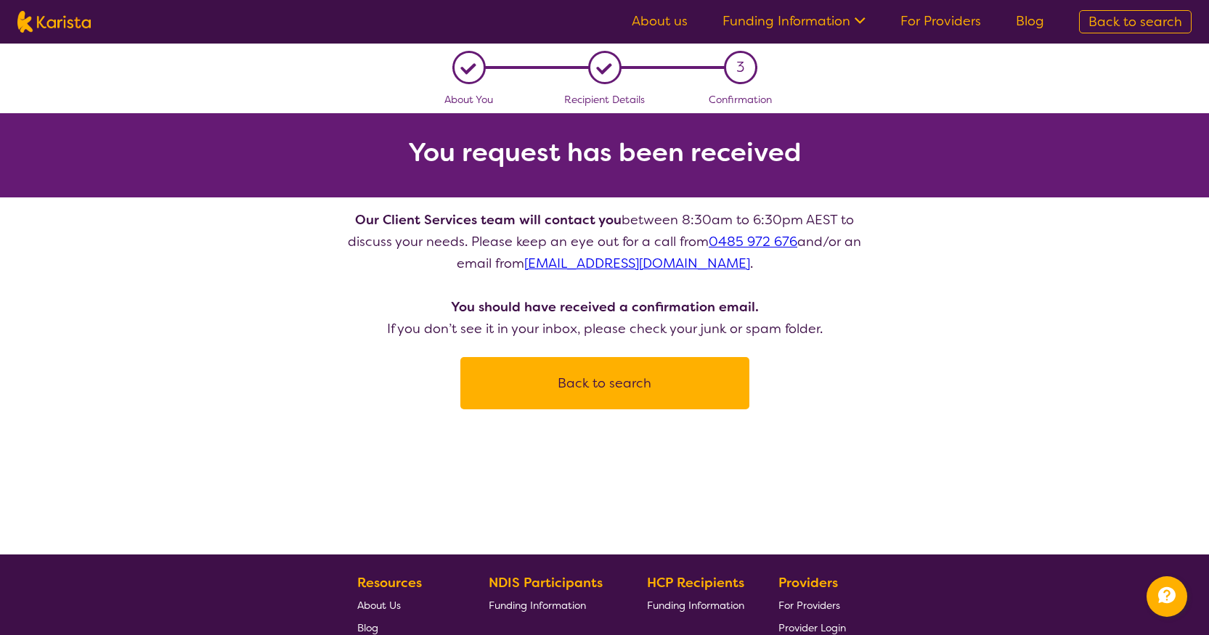
select select "AS"
select select "NDIS"
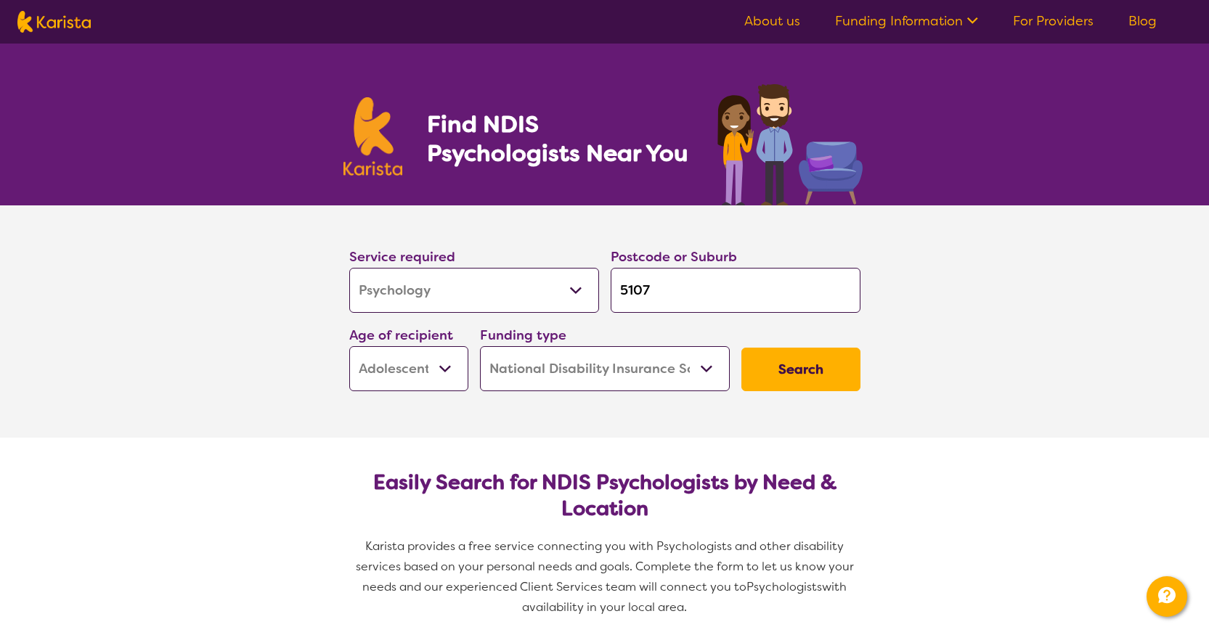
click at [783, 384] on button "Search" at bounding box center [800, 370] width 119 height 44
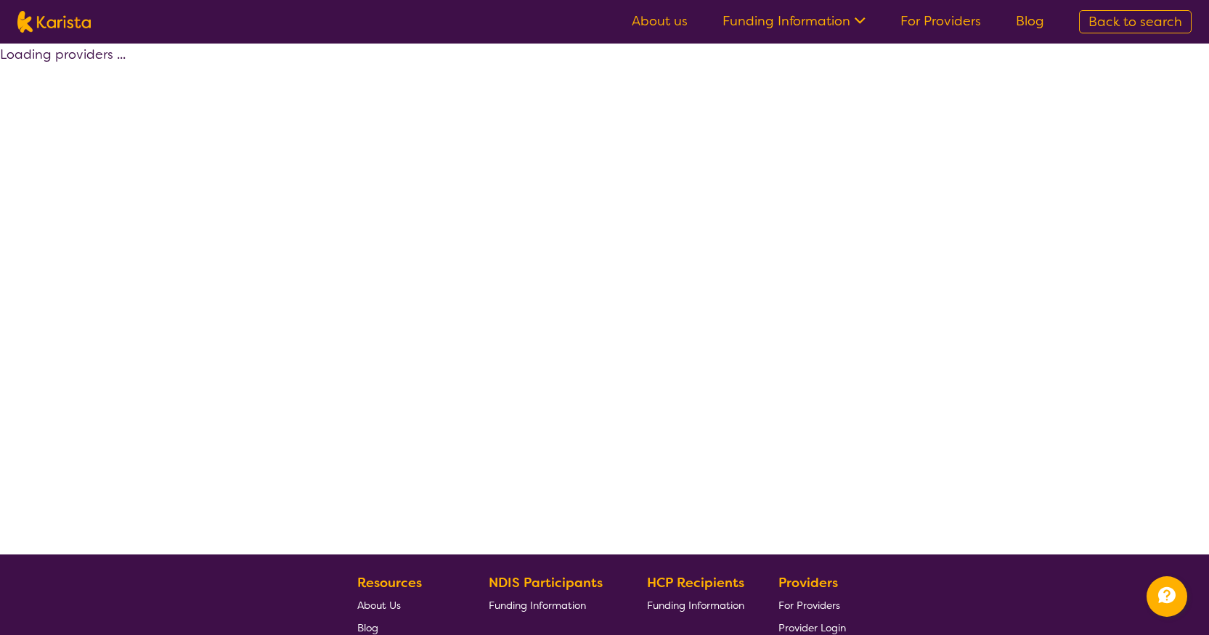
select select "by_score"
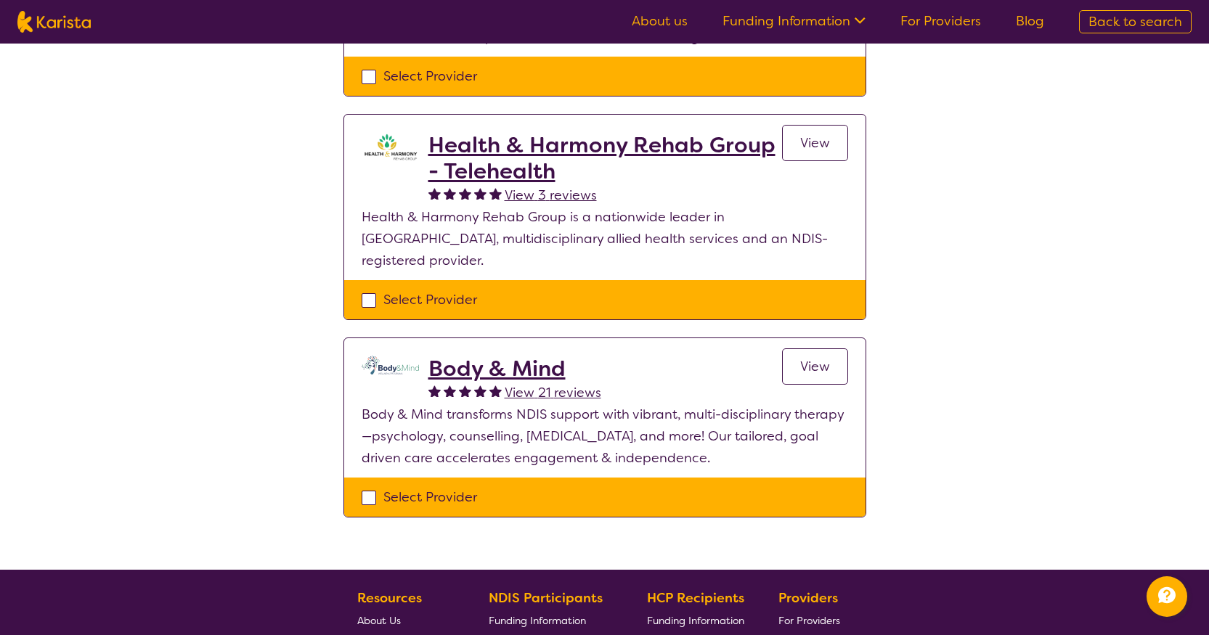
scroll to position [799, 0]
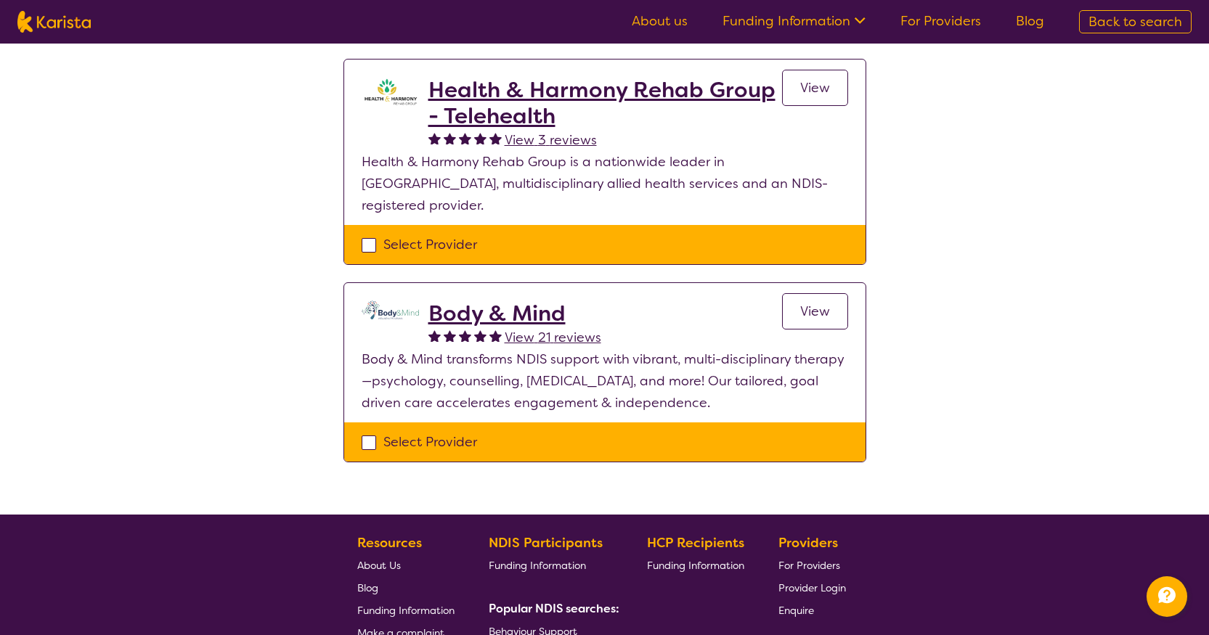
click at [516, 301] on h2 "Body & Mind" at bounding box center [514, 314] width 173 height 26
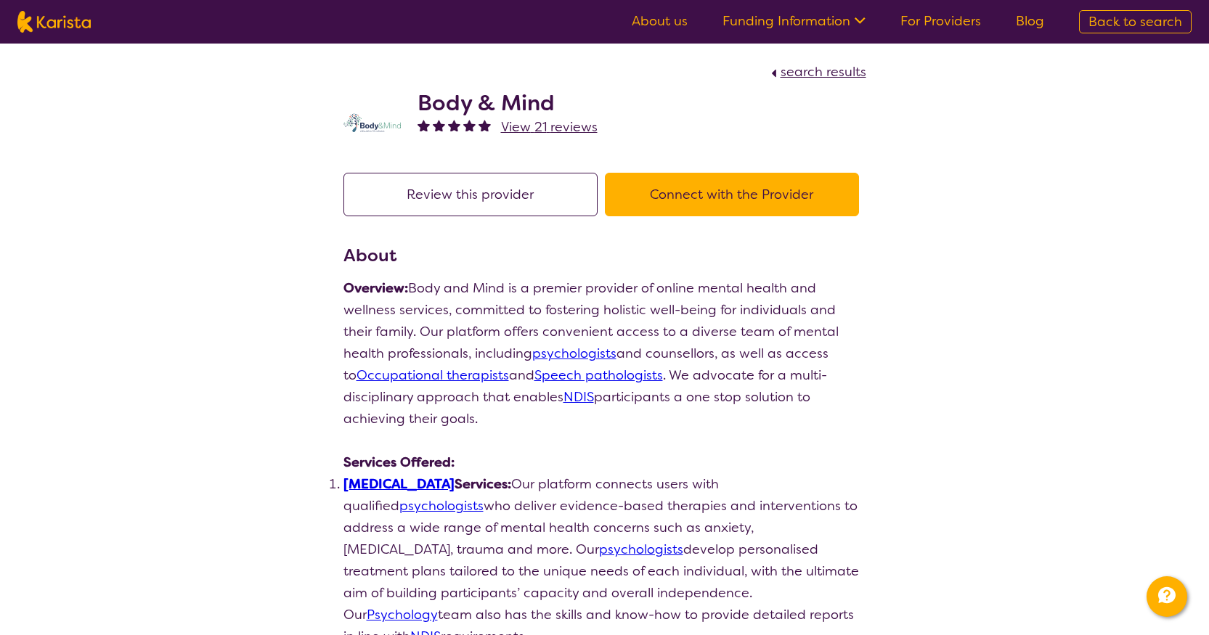
click at [823, 187] on button "Connect with the Provider" at bounding box center [732, 195] width 254 height 44
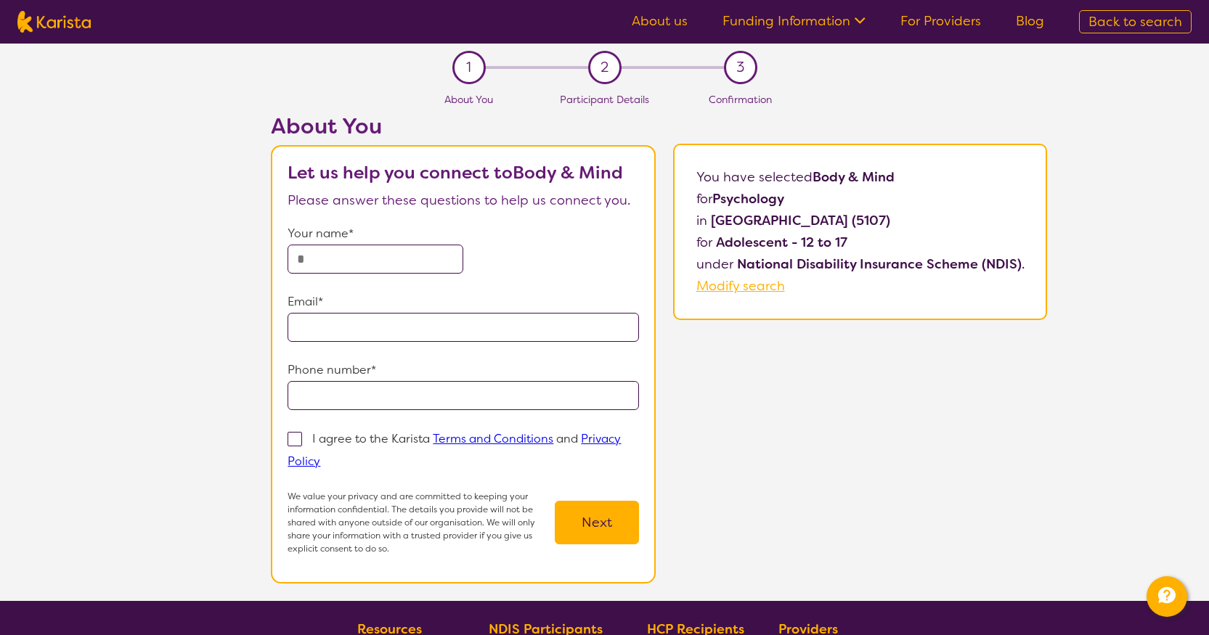
click at [354, 261] on input "text" at bounding box center [376, 259] width 176 height 29
type input "********"
type input "**********"
click at [312, 431] on label "I agree to the Karista Terms and Conditions and Privacy Policy" at bounding box center [454, 450] width 333 height 40
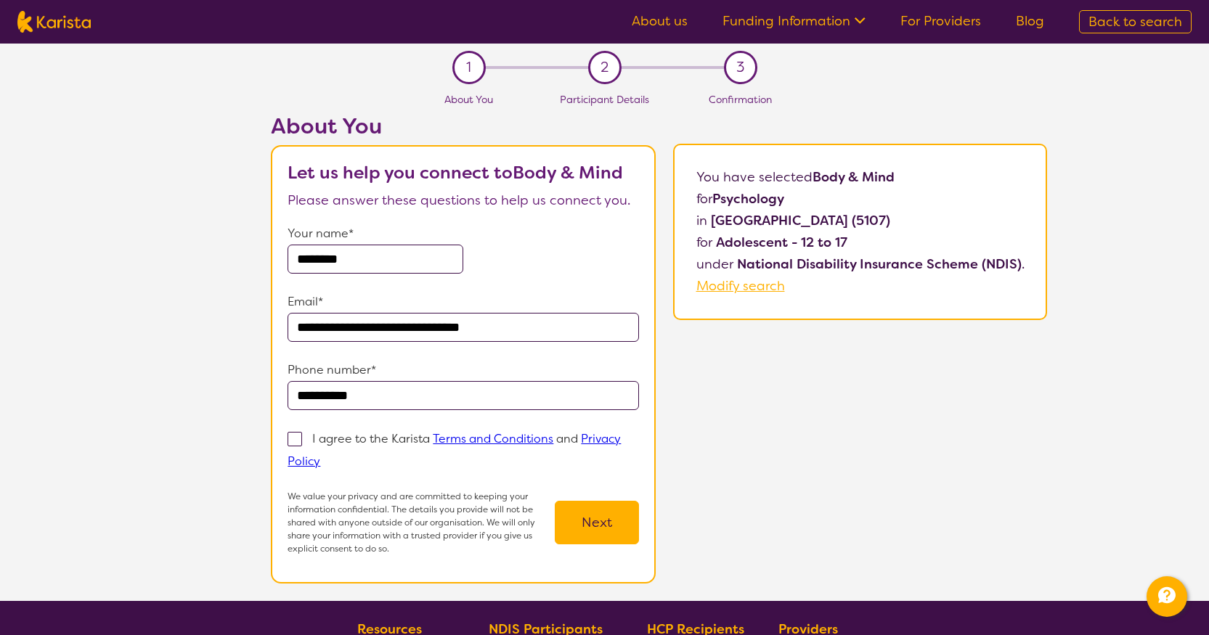
click at [320, 456] on input "I agree to the Karista Terms and Conditions and Privacy Policy" at bounding box center [324, 460] width 9 height 9
checkbox input "true"
click at [634, 534] on button "Next" at bounding box center [597, 523] width 84 height 44
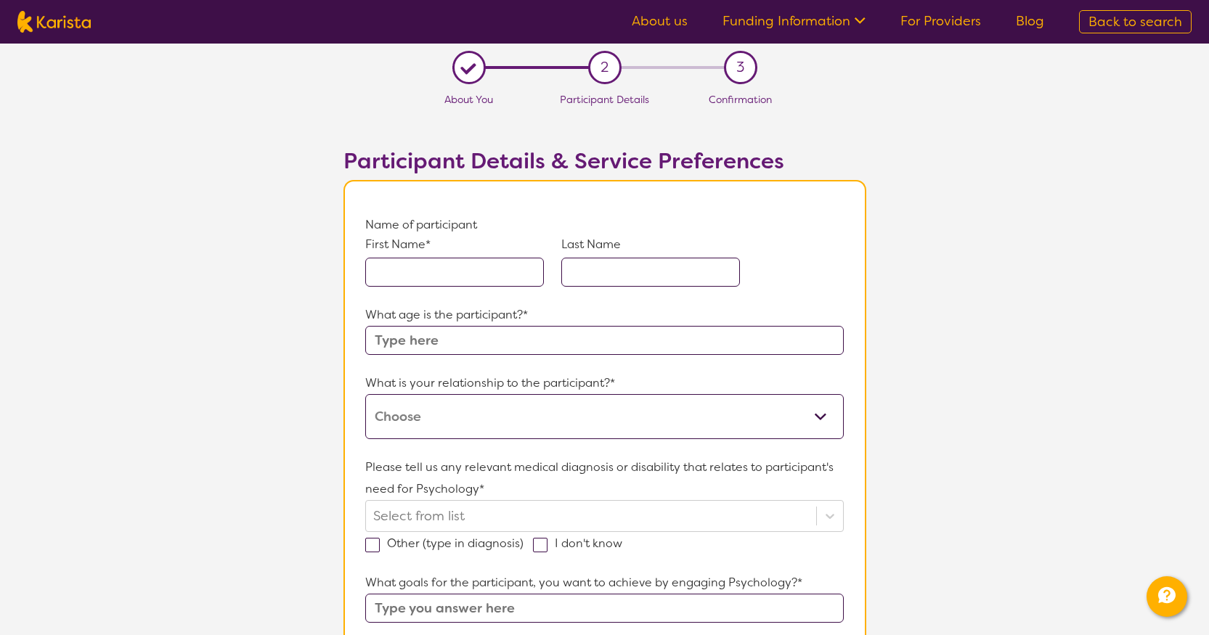
click at [435, 281] on input "text" at bounding box center [454, 272] width 179 height 29
type input "Ryley"
type input "[PERSON_NAME]"
type input "12"
type input "Confidence, support"
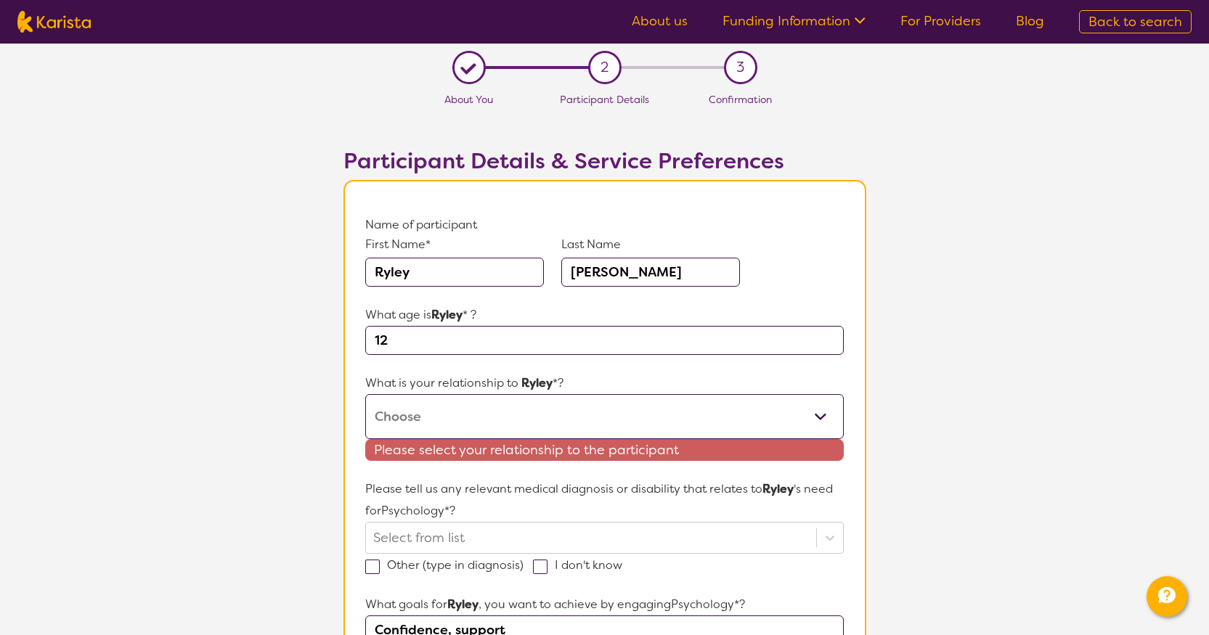
scroll to position [73, 0]
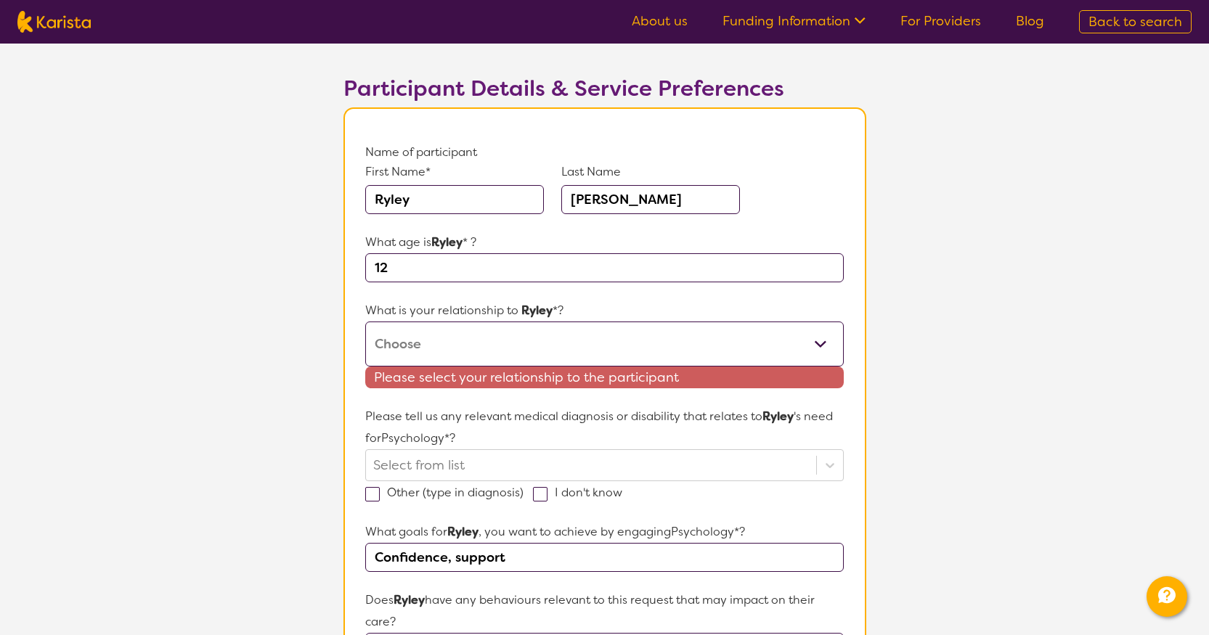
click at [453, 335] on select "This request is for myself I am their parent I am their child I am their spouse…" at bounding box center [604, 344] width 478 height 45
select select "I am their Support Coordinator"
click at [365, 322] on select "This request is for myself I am their parent I am their child I am their spouse…" at bounding box center [604, 344] width 478 height 45
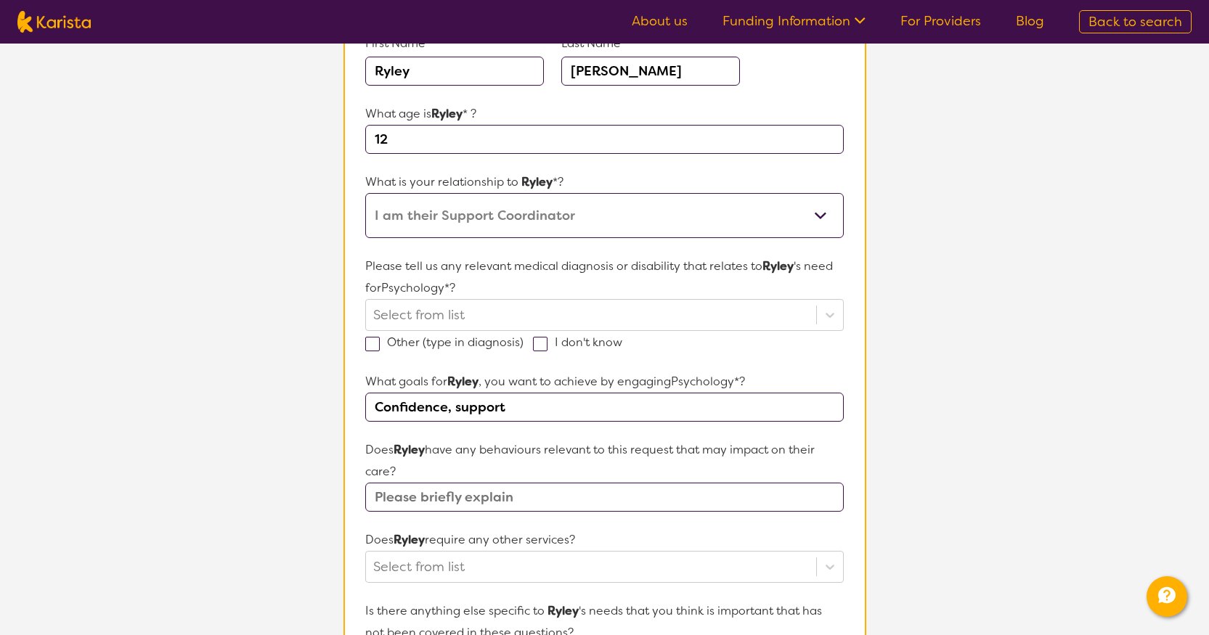
scroll to position [218, 0]
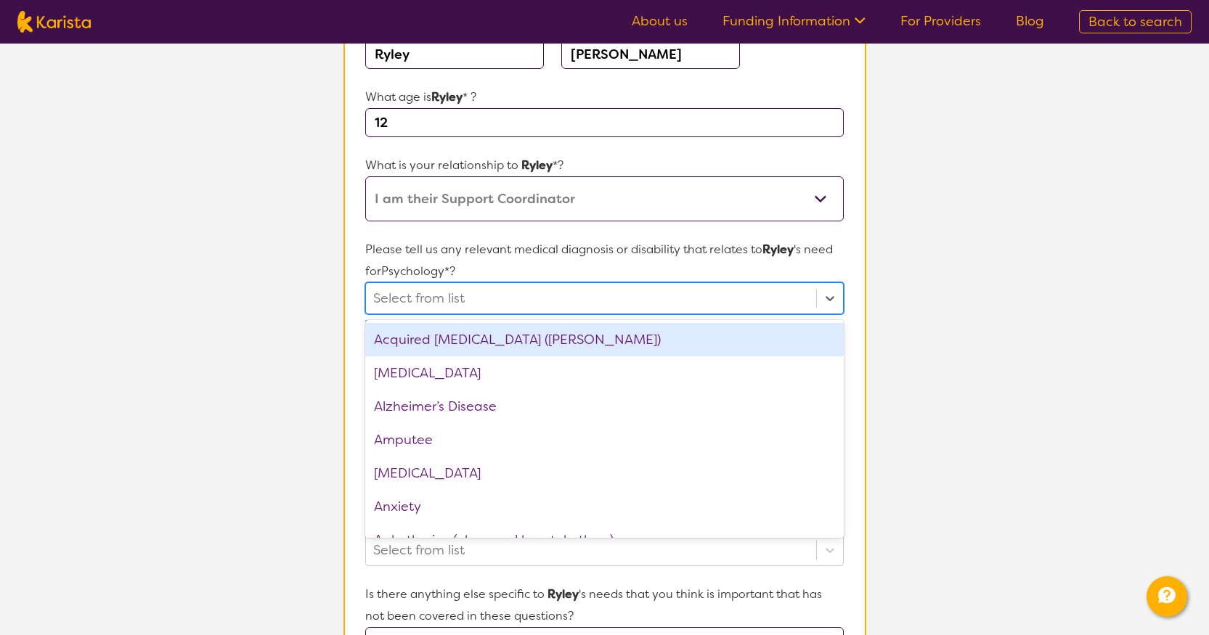
click at [417, 292] on div at bounding box center [590, 298] width 435 height 25
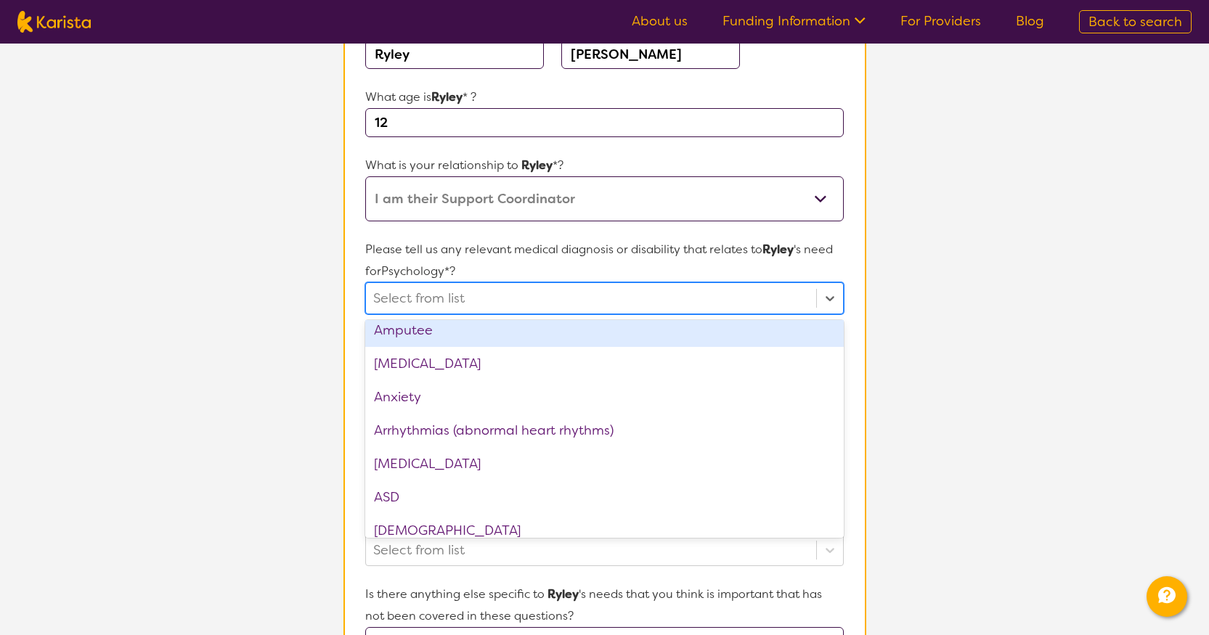
scroll to position [145, 0]
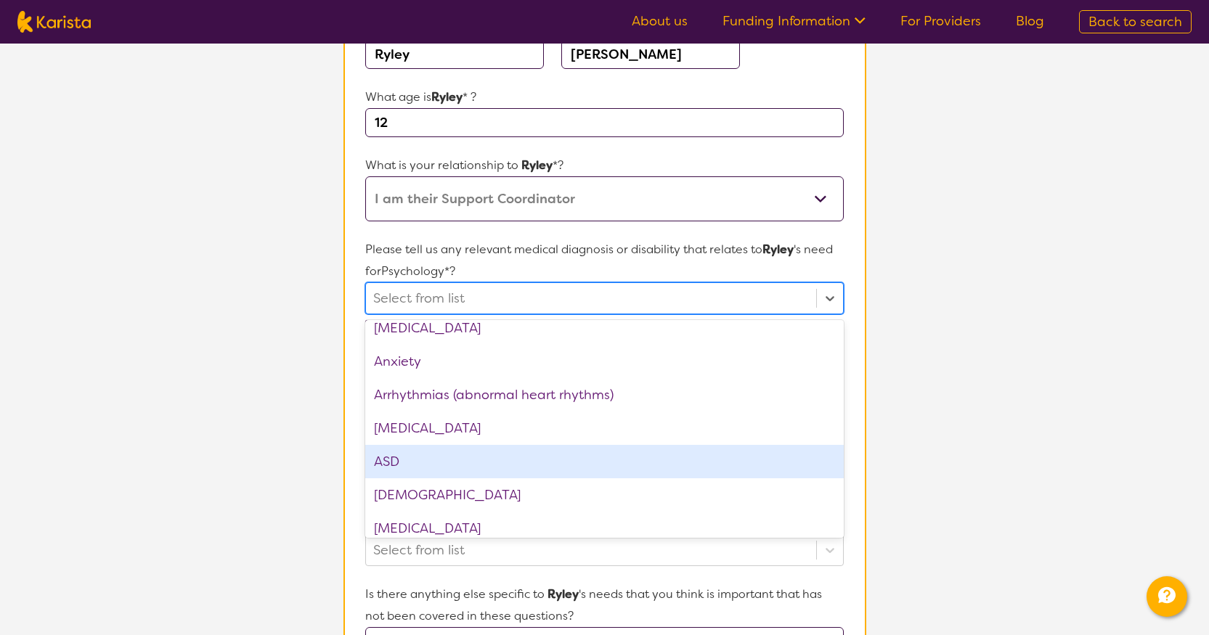
click at [429, 455] on div "ASD" at bounding box center [604, 461] width 478 height 33
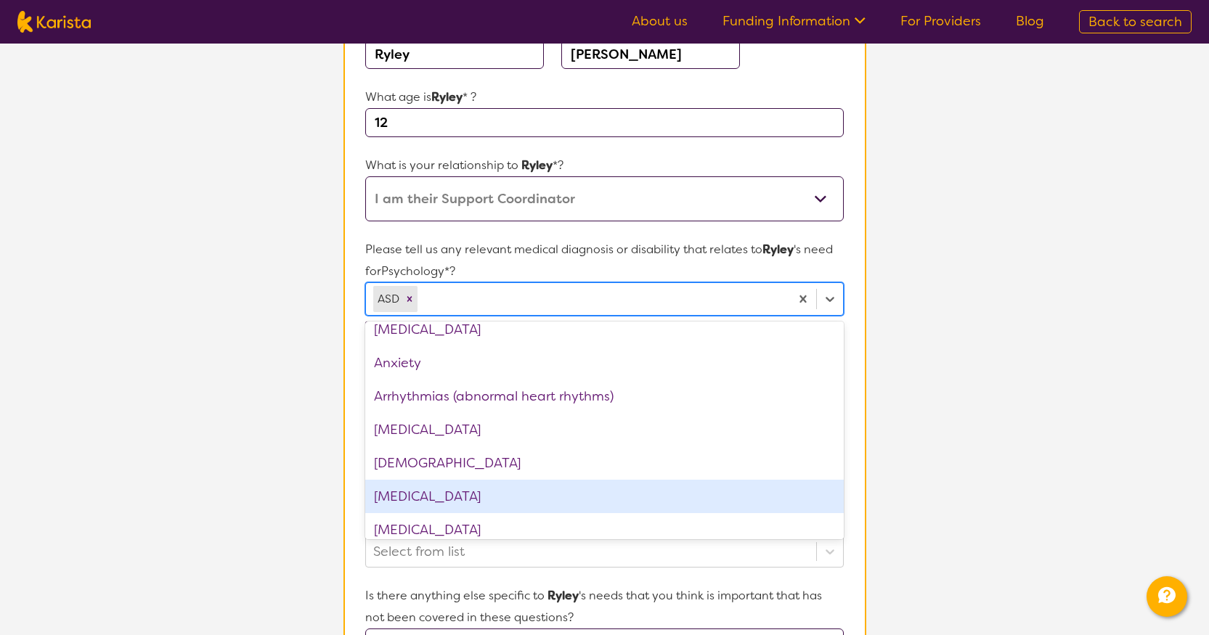
click at [428, 500] on div "[MEDICAL_DATA]" at bounding box center [604, 496] width 478 height 33
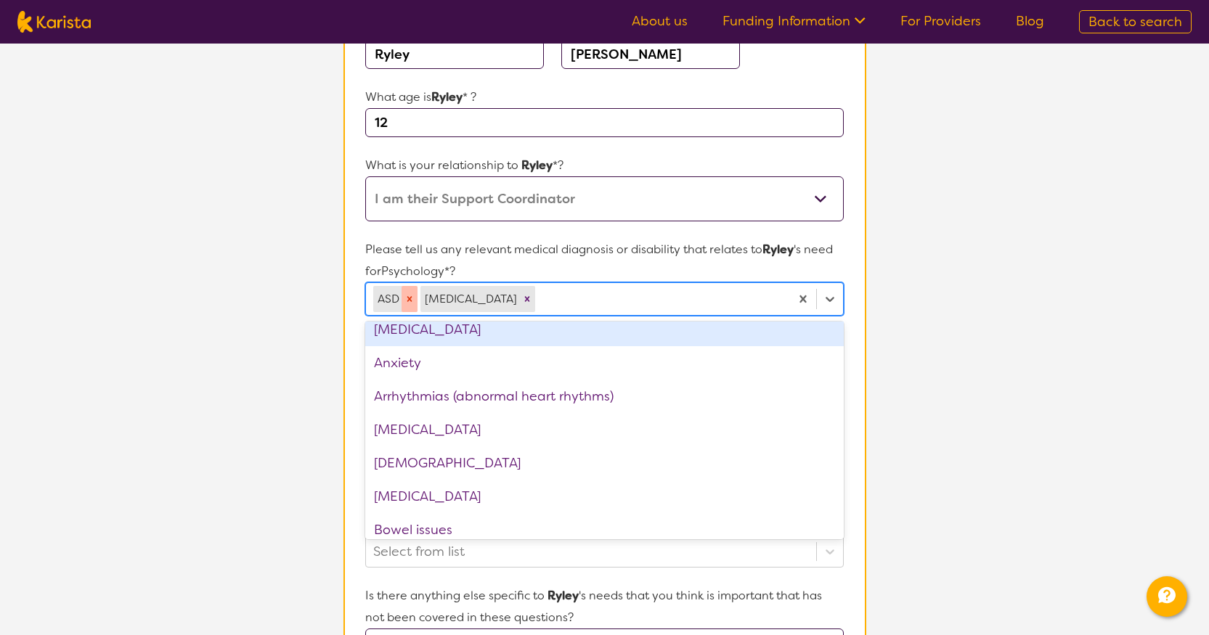
click at [410, 300] on icon "Remove ASD" at bounding box center [409, 298] width 5 height 5
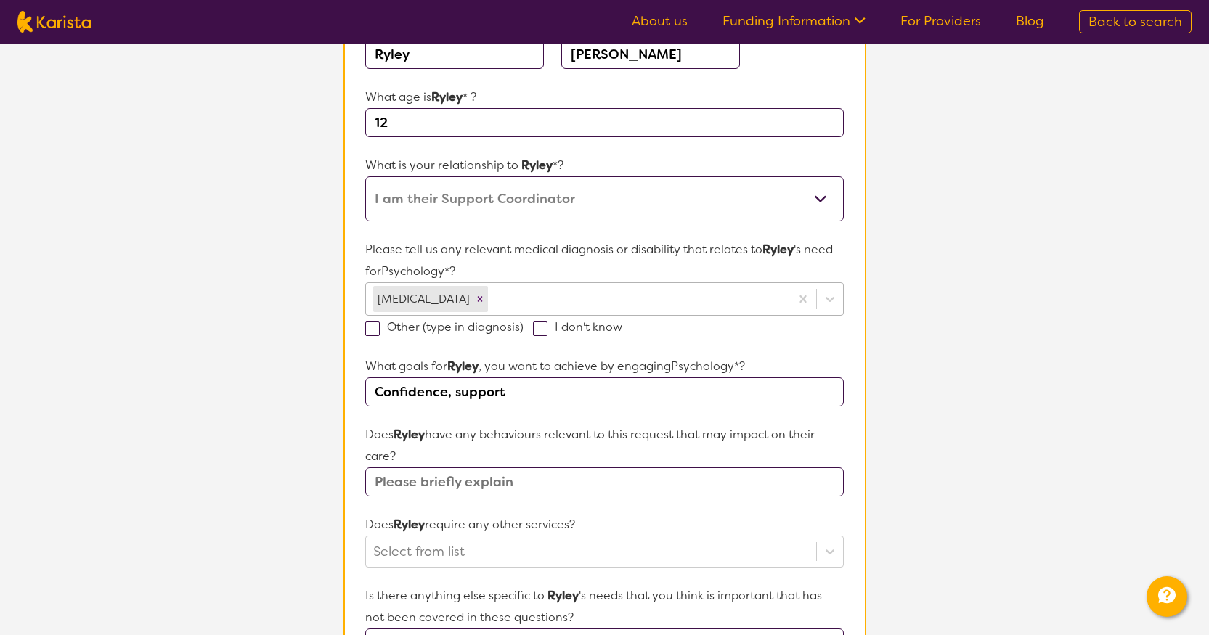
click at [307, 371] on section "L About You 2 Participant Details 3 Confirmation Participant Details & Service …" at bounding box center [604, 477] width 1209 height 1303
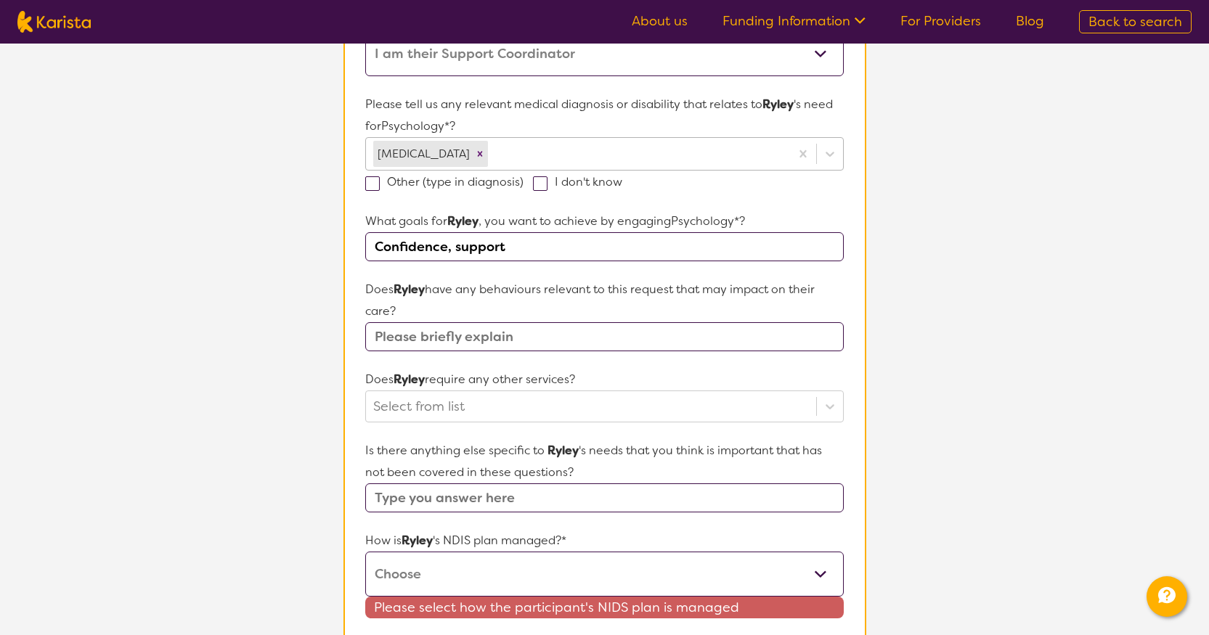
scroll to position [436, 0]
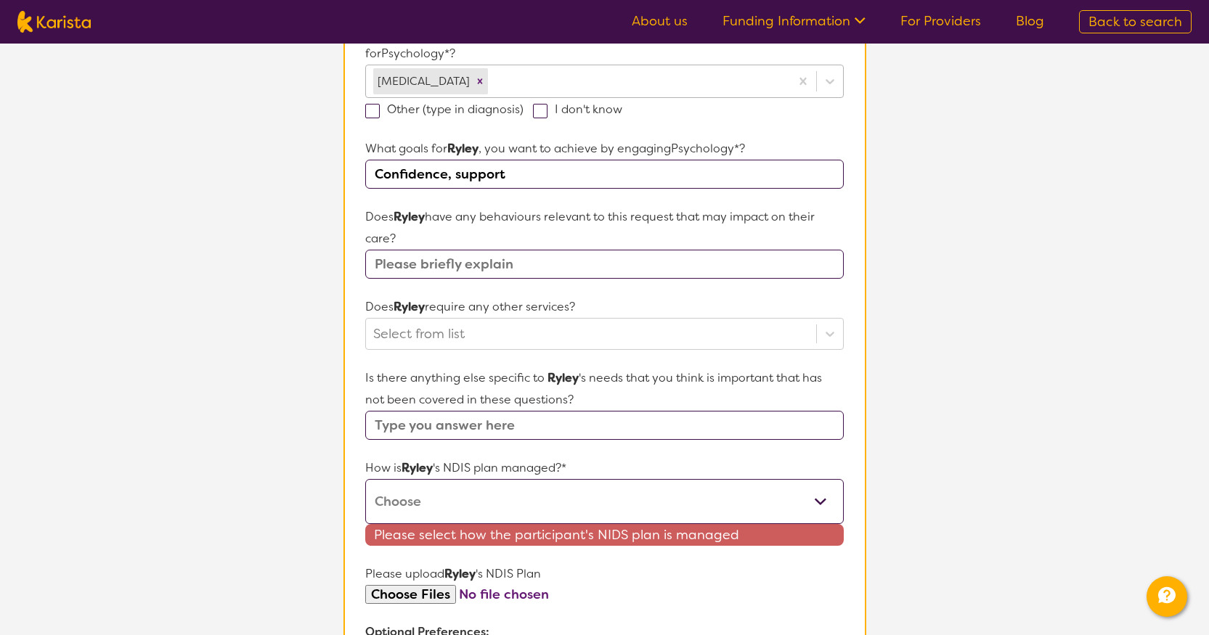
click at [407, 509] on select "Self-managed NDIS plan Managed by a registered plan management provider (not th…" at bounding box center [604, 501] width 478 height 45
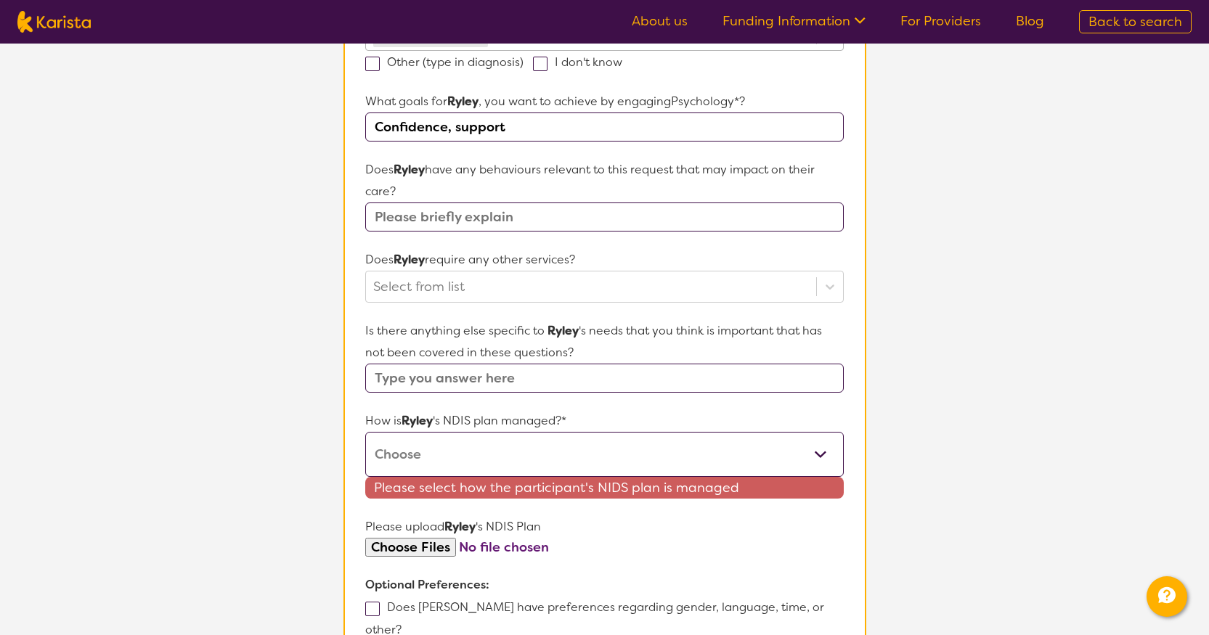
scroll to position [508, 0]
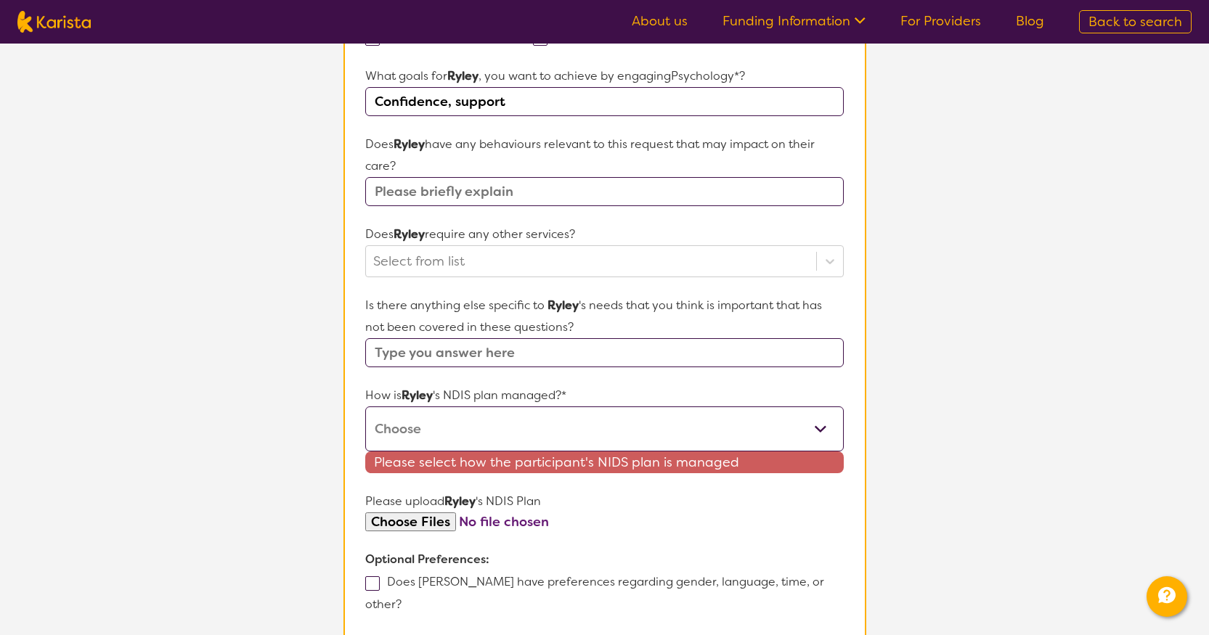
click at [439, 422] on select "Self-managed NDIS plan Managed by a registered plan management provider (not th…" at bounding box center [604, 429] width 478 height 45
select select "Plan Managed"
click at [365, 407] on select "Self-managed NDIS plan Managed by a registered plan management provider (not th…" at bounding box center [604, 429] width 478 height 45
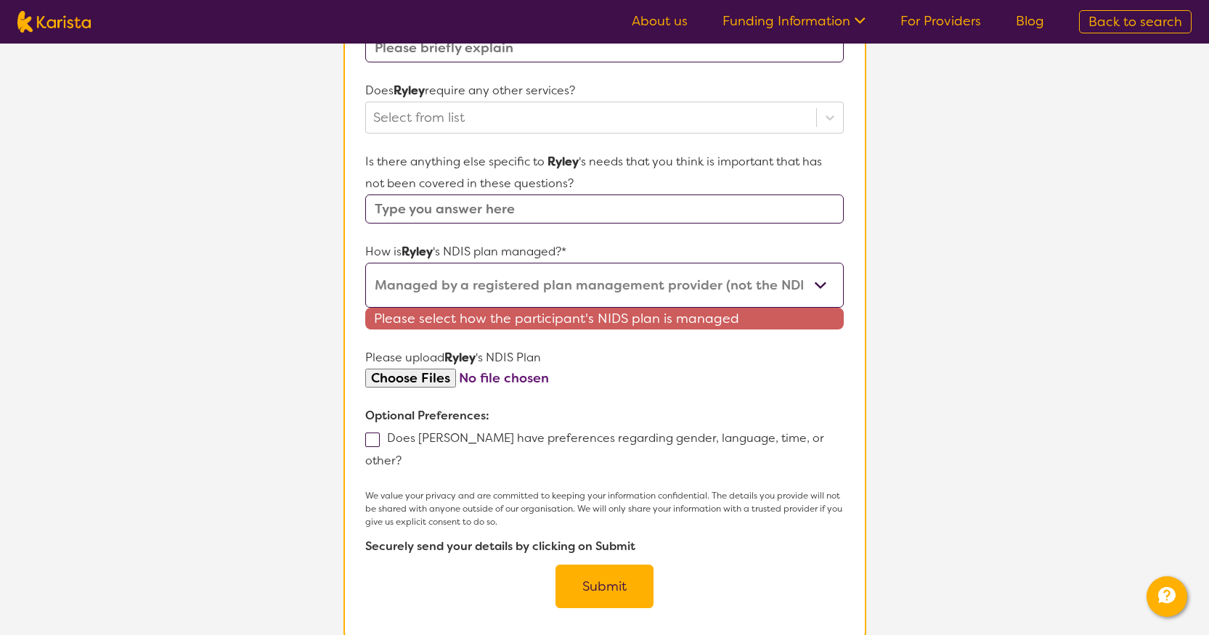
scroll to position [653, 0]
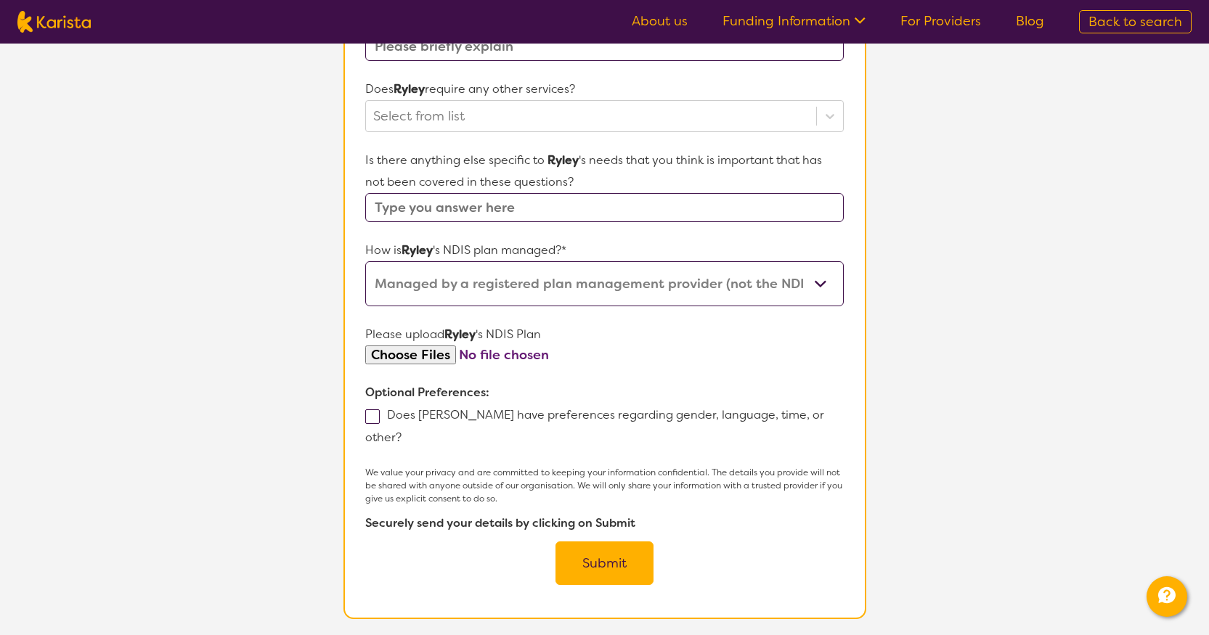
click at [588, 558] on button "Submit" at bounding box center [604, 564] width 98 height 44
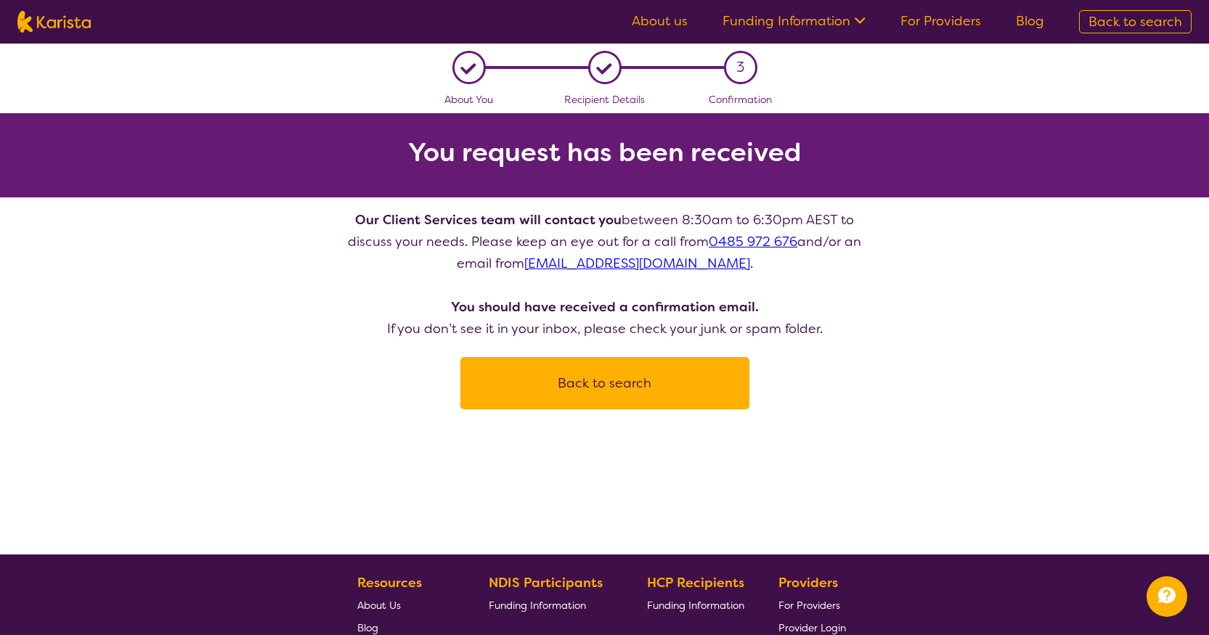
click at [513, 394] on button "Back to search" at bounding box center [605, 384] width 254 height 44
select select "Psychology"
select select "AS"
select select "NDIS"
select select "Psychology"
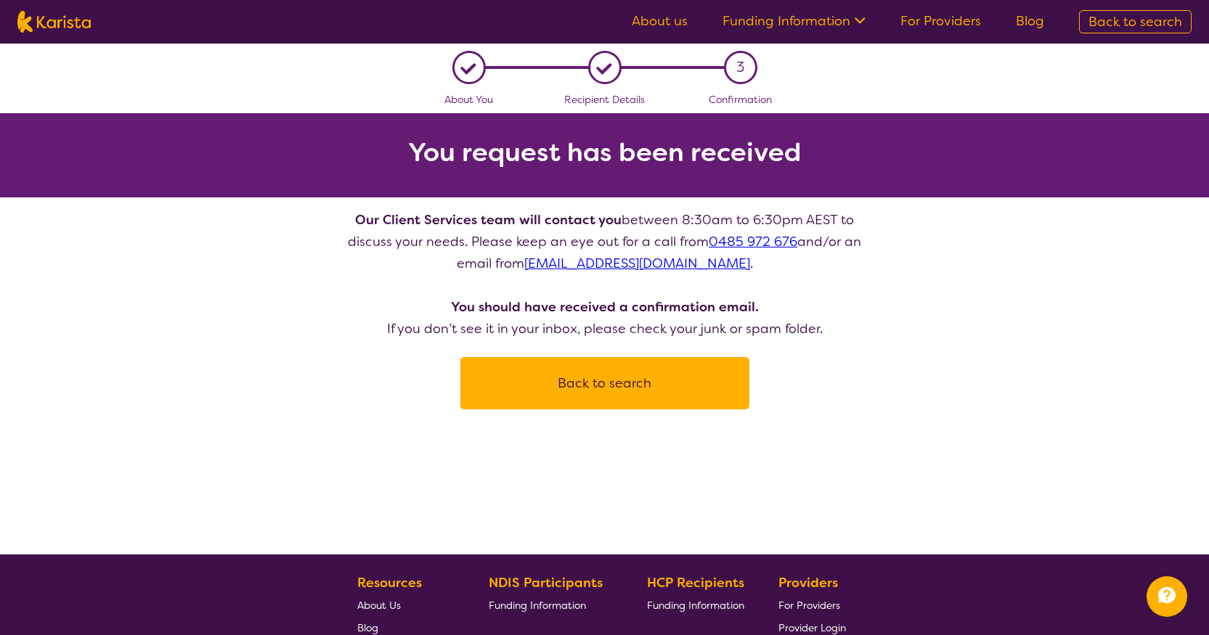
select select "AS"
select select "NDIS"
